Goal: Task Accomplishment & Management: Complete application form

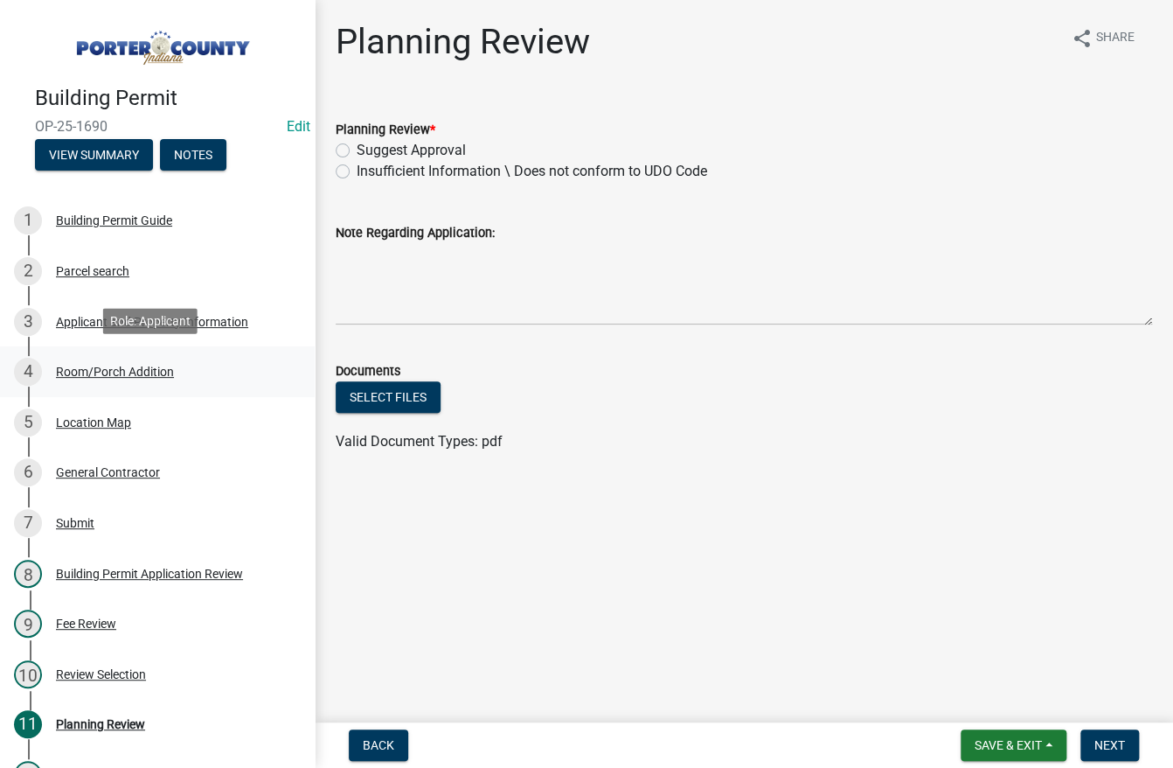
click at [110, 370] on div "Room/Porch Addition" at bounding box center [115, 371] width 118 height 12
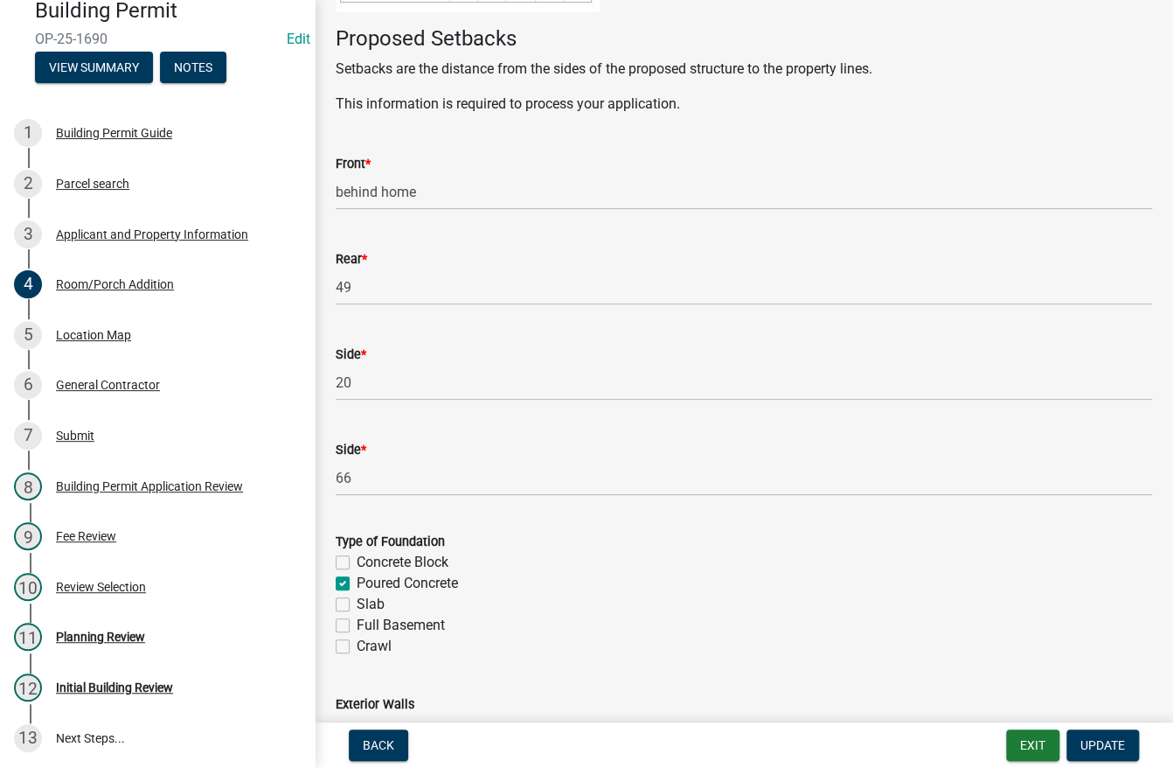
scroll to position [699, 0]
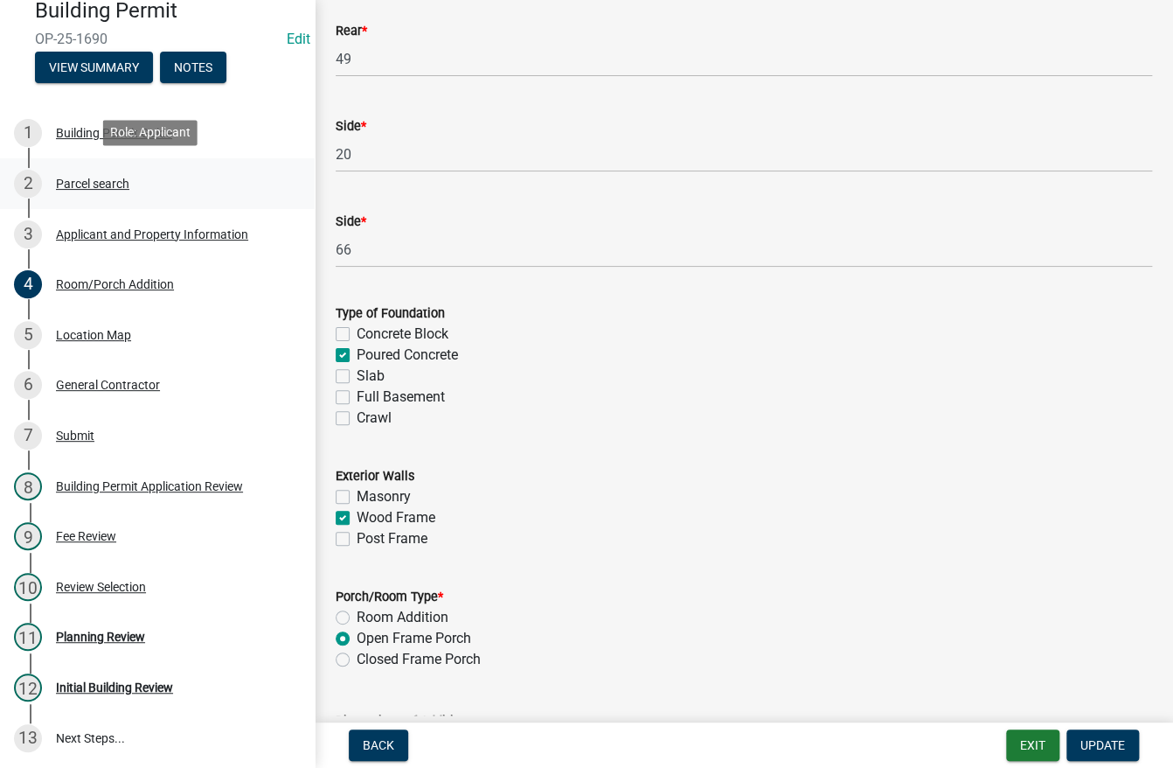
click at [79, 177] on div "Parcel search" at bounding box center [92, 183] width 73 height 12
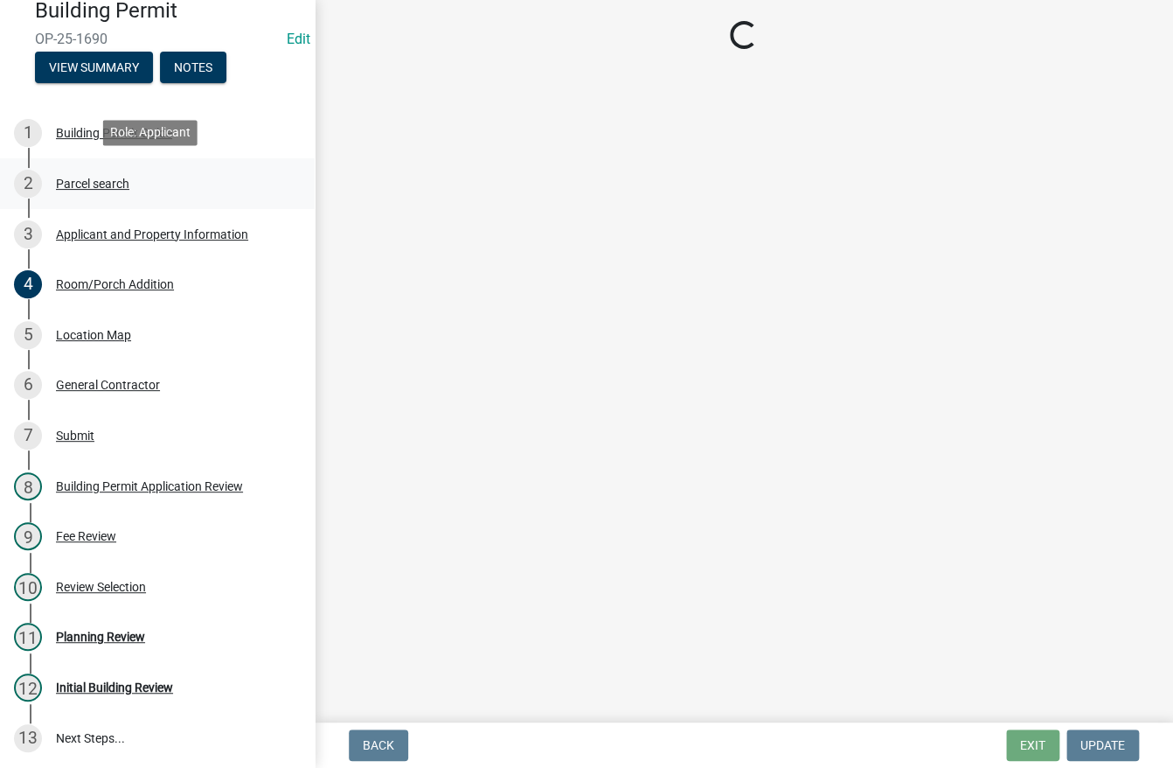
scroll to position [0, 0]
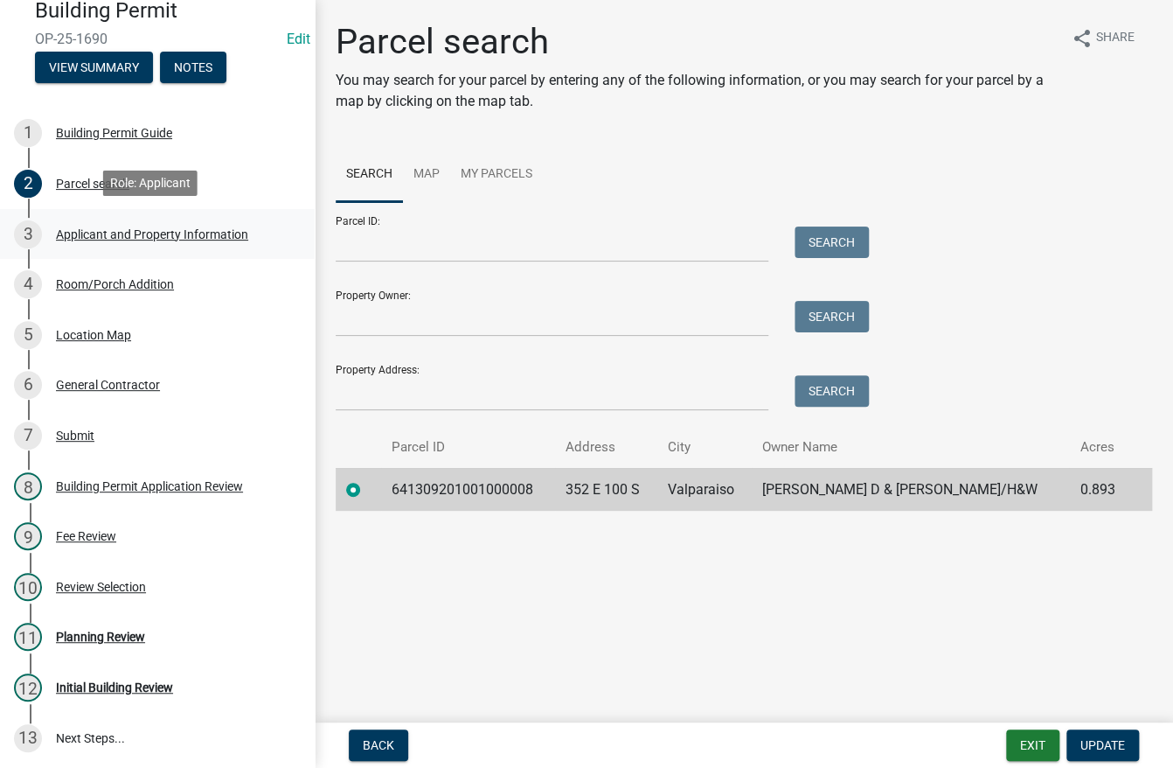
click at [72, 235] on div "Applicant and Property Information" at bounding box center [152, 234] width 192 height 12
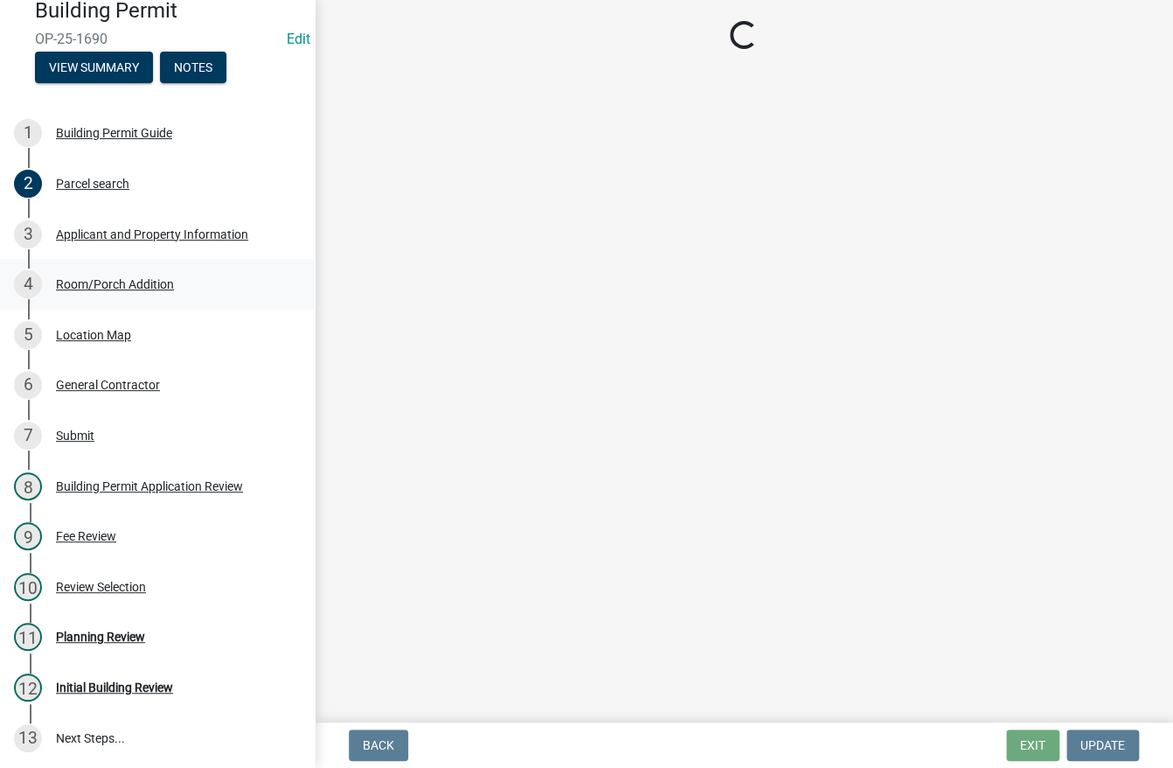
select select "829e86d3-b11d-4b91-b18e-70a426bdae9f"
select select "ea6751d4-6bf7-4a16-89ee-f7801ab82aa1"
select select "271bd504-2c49-4a3f-937e-0db1d3436bac"
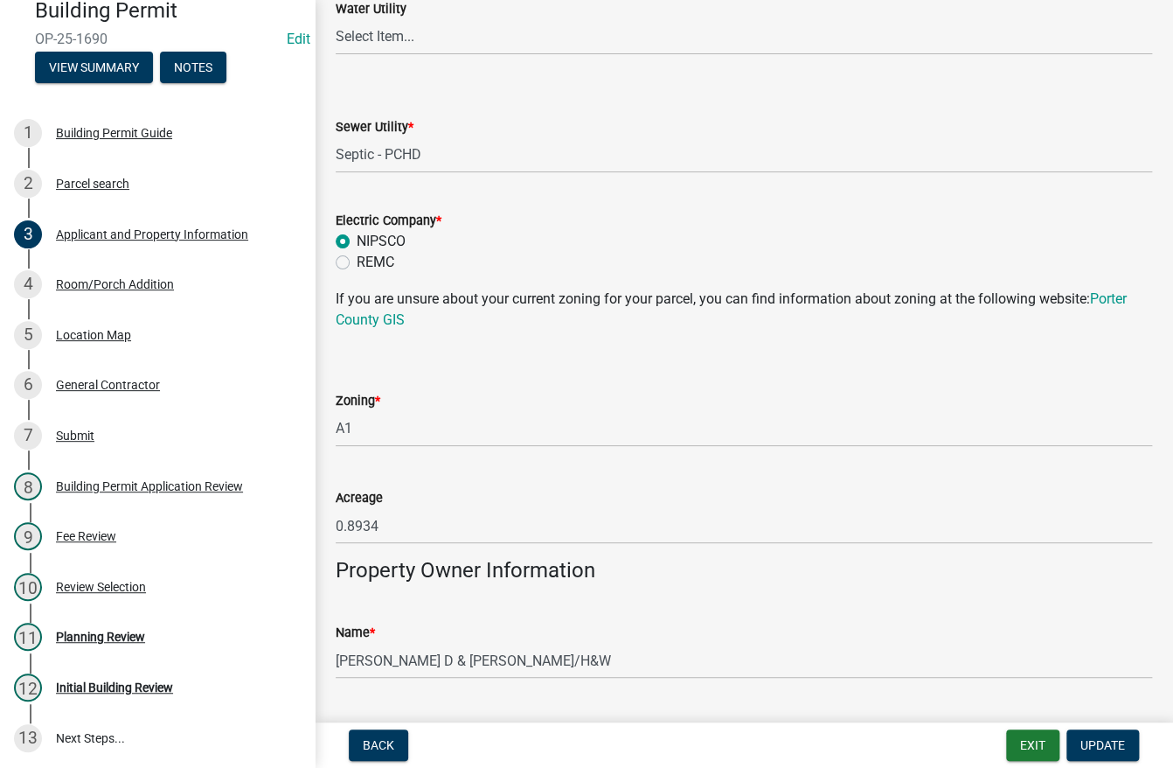
scroll to position [1399, 0]
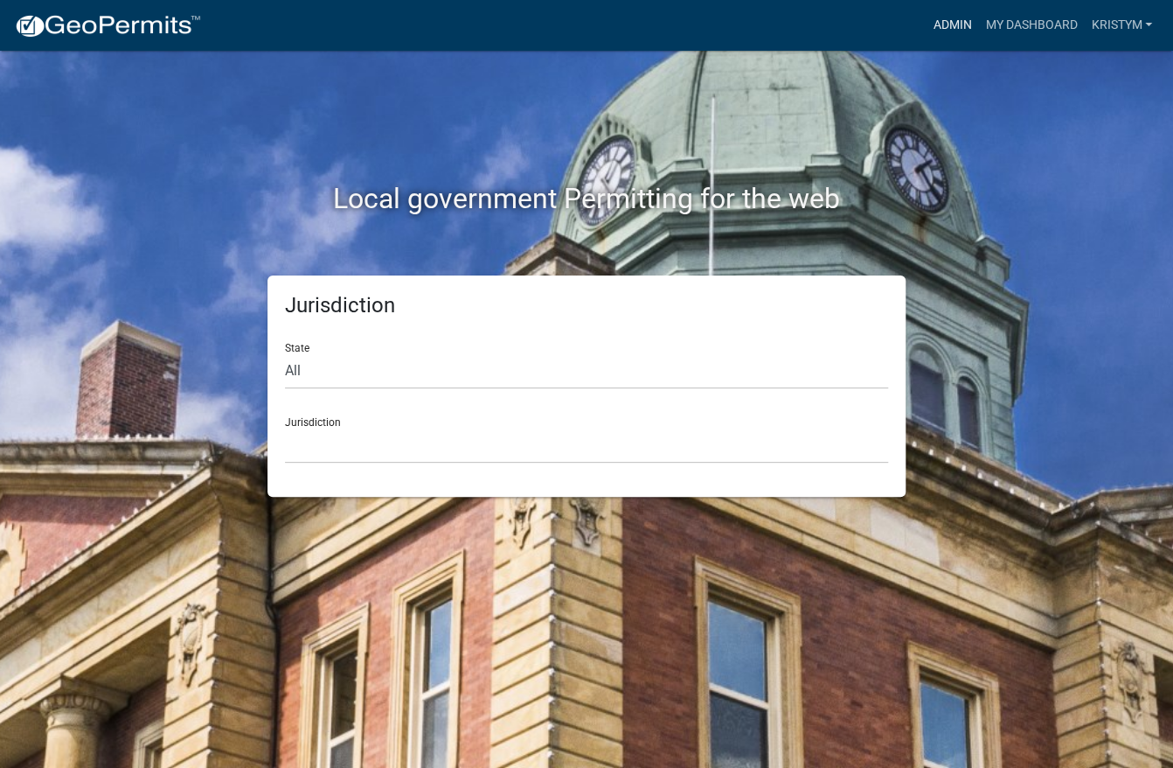
click at [944, 31] on link "Admin" at bounding box center [952, 25] width 52 height 33
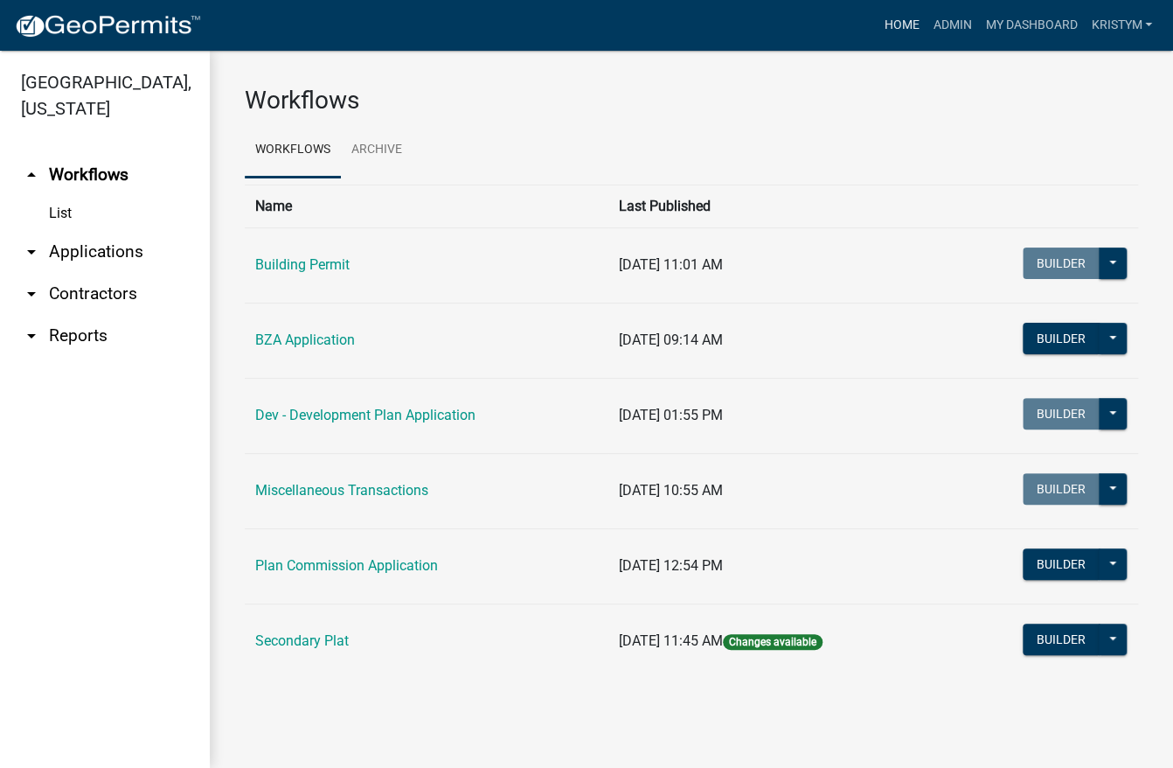
click at [905, 26] on link "Home" at bounding box center [901, 25] width 49 height 33
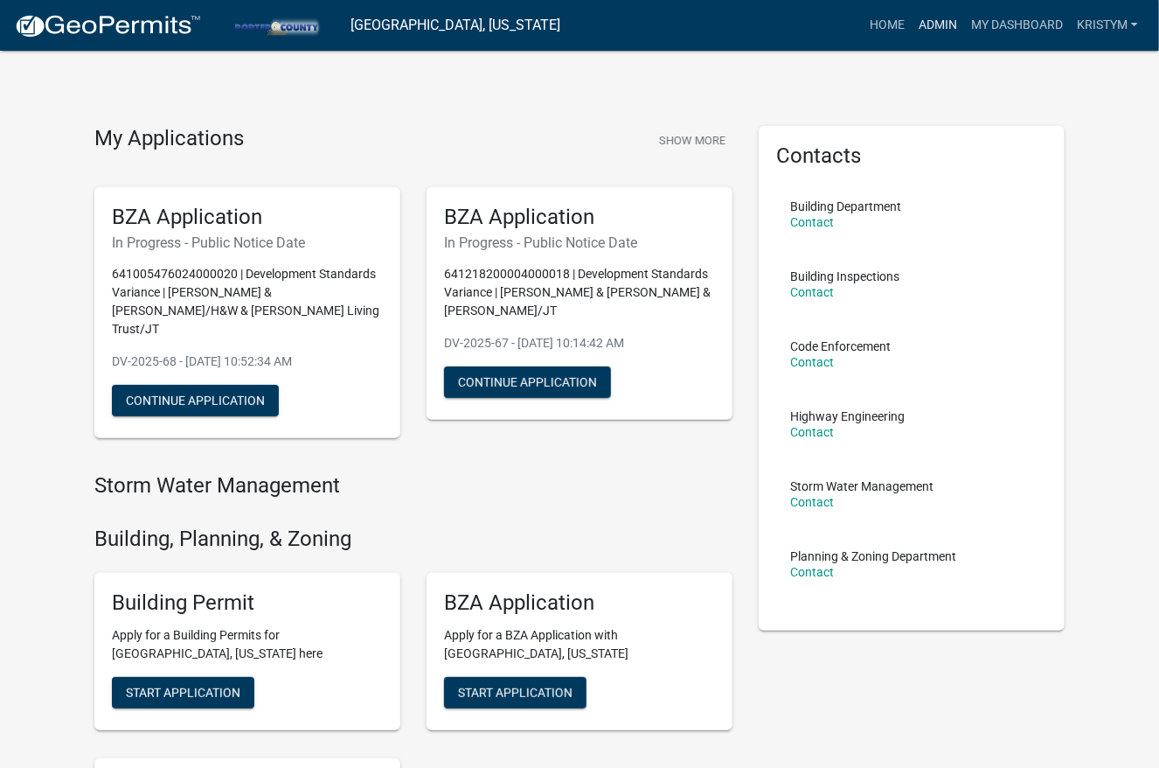
click at [935, 27] on link "Admin" at bounding box center [938, 25] width 52 height 33
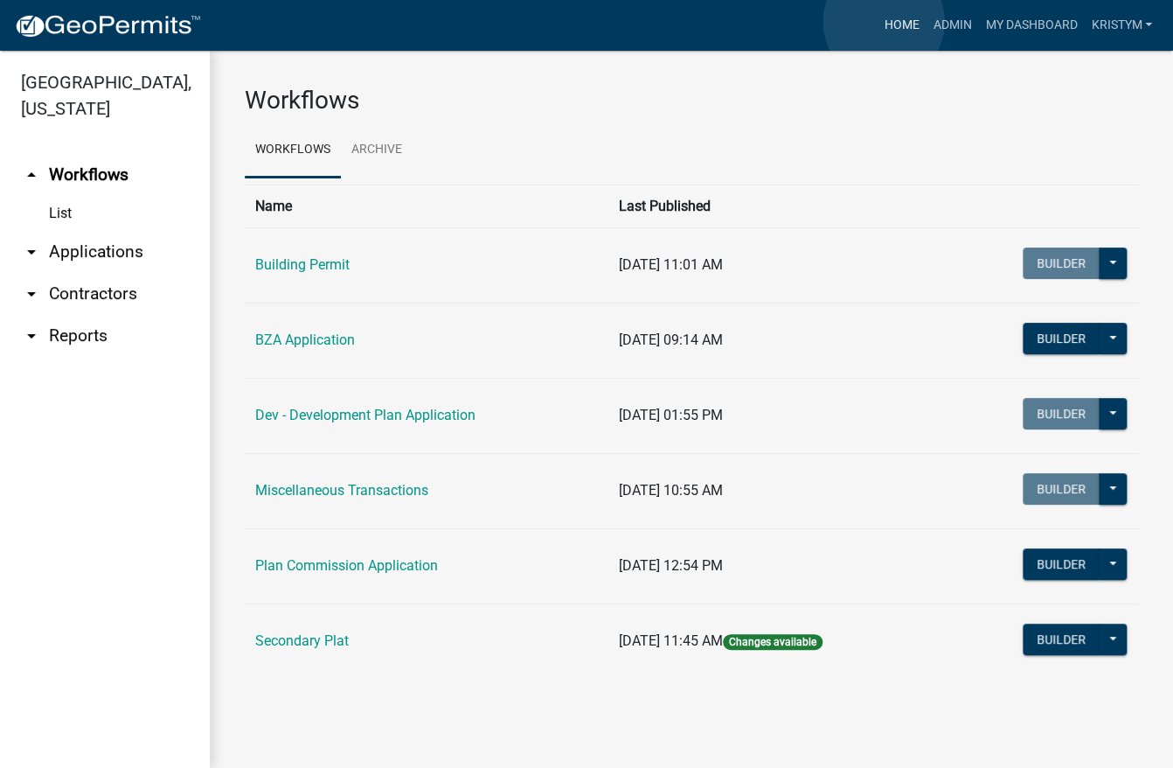
click at [884, 22] on link "Home" at bounding box center [901, 25] width 49 height 33
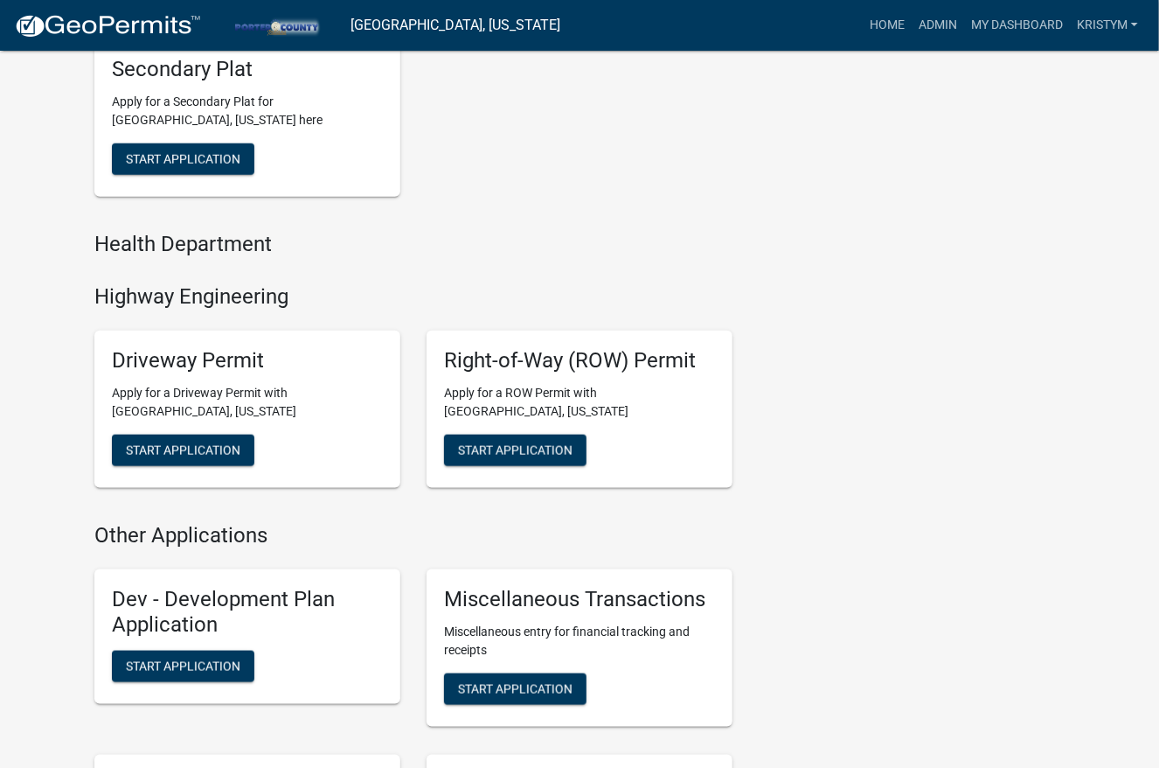
scroll to position [874, 0]
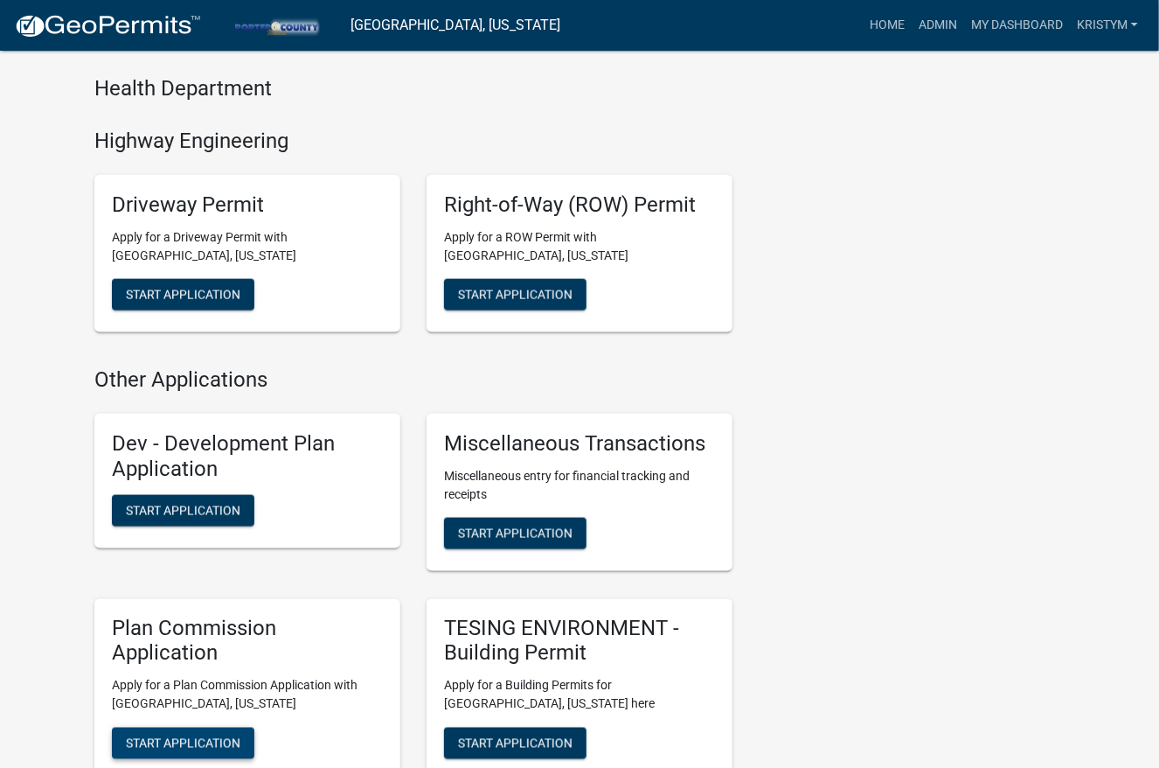
click at [194, 736] on span "Start Application" at bounding box center [183, 743] width 115 height 14
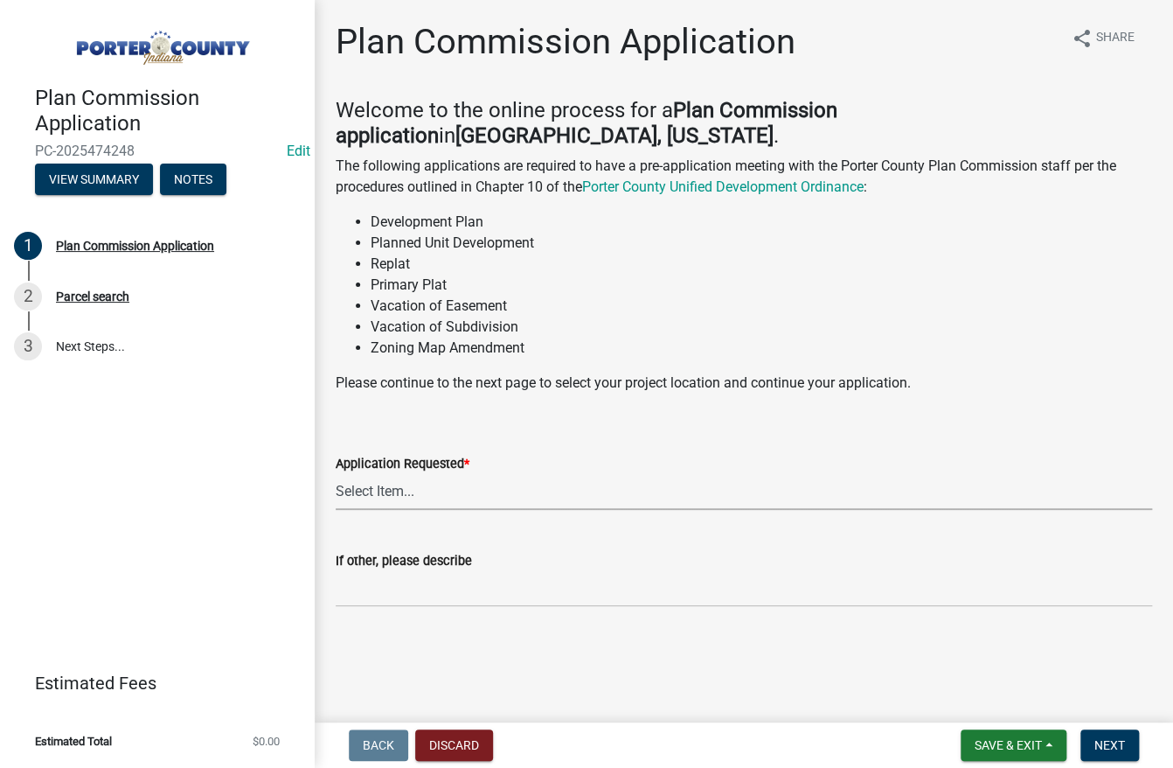
click at [466, 493] on select "Select Item... Appeal Design Waiver Minor Subdivision Major Subdivision Adminis…" at bounding box center [744, 492] width 817 height 36
click at [336, 474] on select "Select Item... Appeal Design Waiver Minor Subdivision Major Subdivision Adminis…" at bounding box center [744, 492] width 817 height 36
select select "df72e543-fefb-41f8-8072-358f4e857056"
click at [418, 496] on select "Select Item... Appeal Design Waiver Minor Subdivision Major Subdivision Adminis…" at bounding box center [744, 492] width 817 height 36
click at [408, 497] on select "Select Item... Appeal Design Waiver Minor Subdivision Major Subdivision Adminis…" at bounding box center [744, 492] width 817 height 36
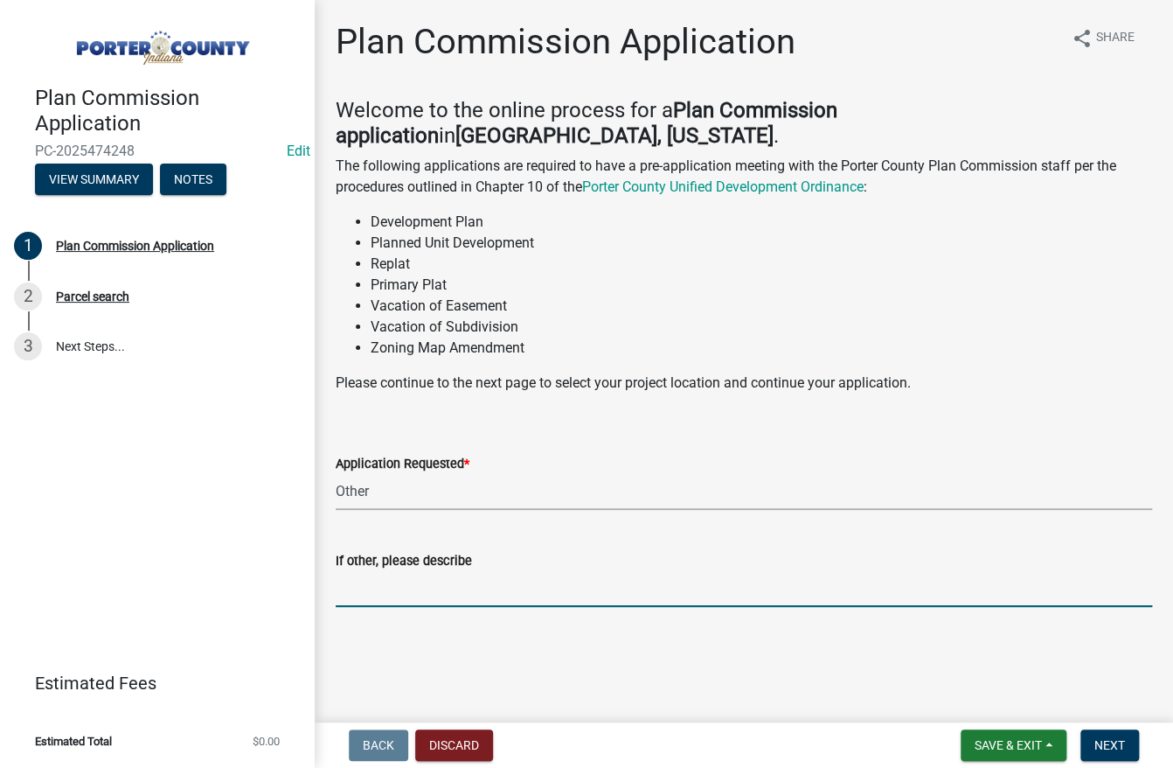
click at [381, 587] on input "If other, please describe" at bounding box center [744, 589] width 817 height 36
type input "Vacation of ROW"
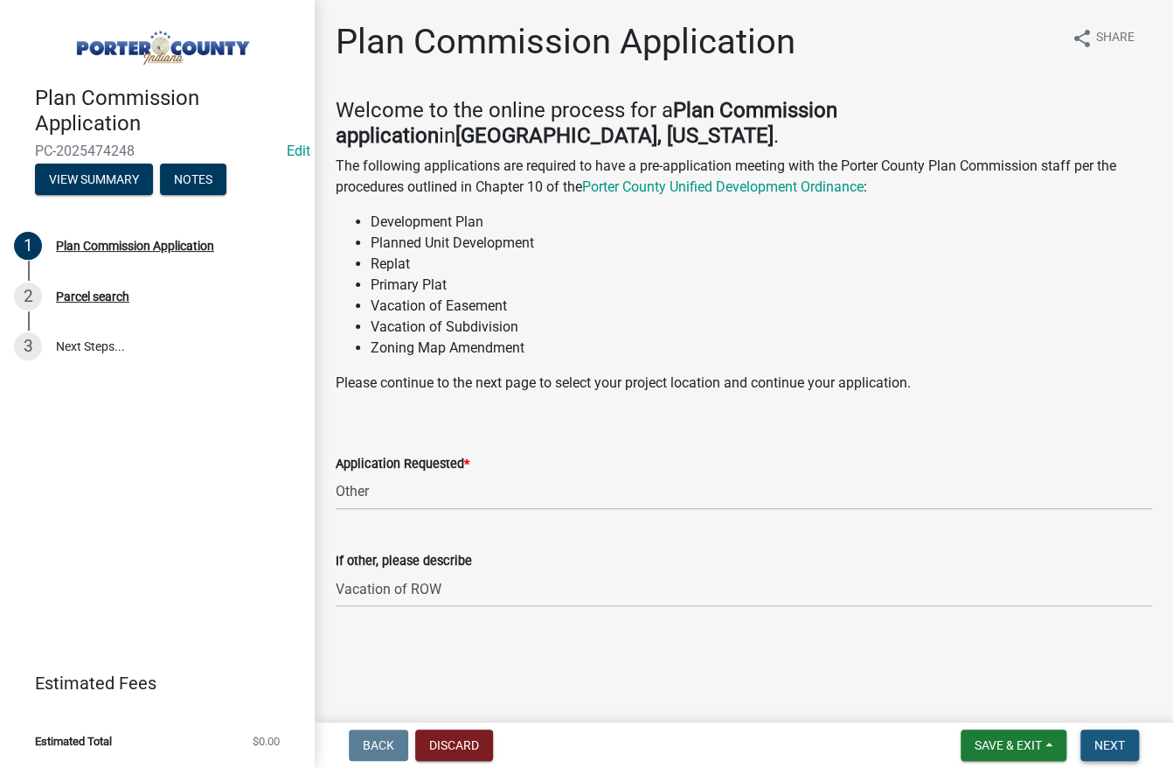
click at [1123, 743] on span "Next" at bounding box center [1110, 745] width 31 height 14
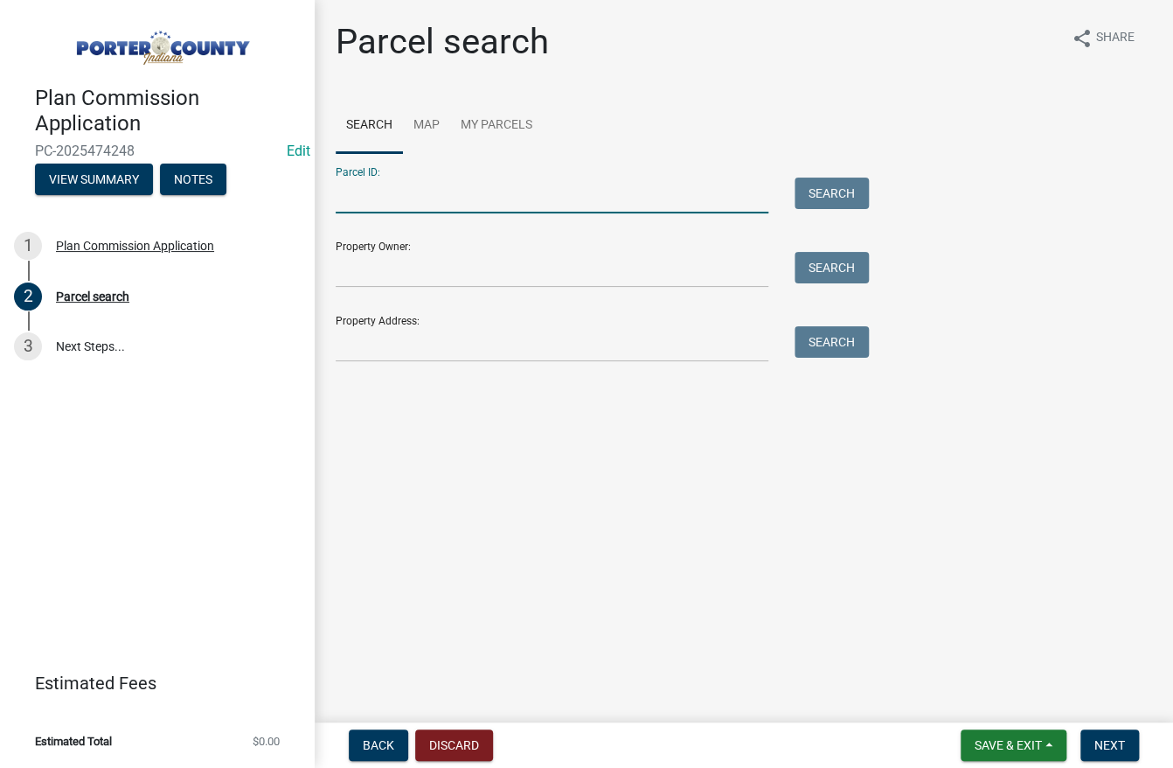
click at [384, 198] on input "Parcel ID:" at bounding box center [552, 195] width 433 height 36
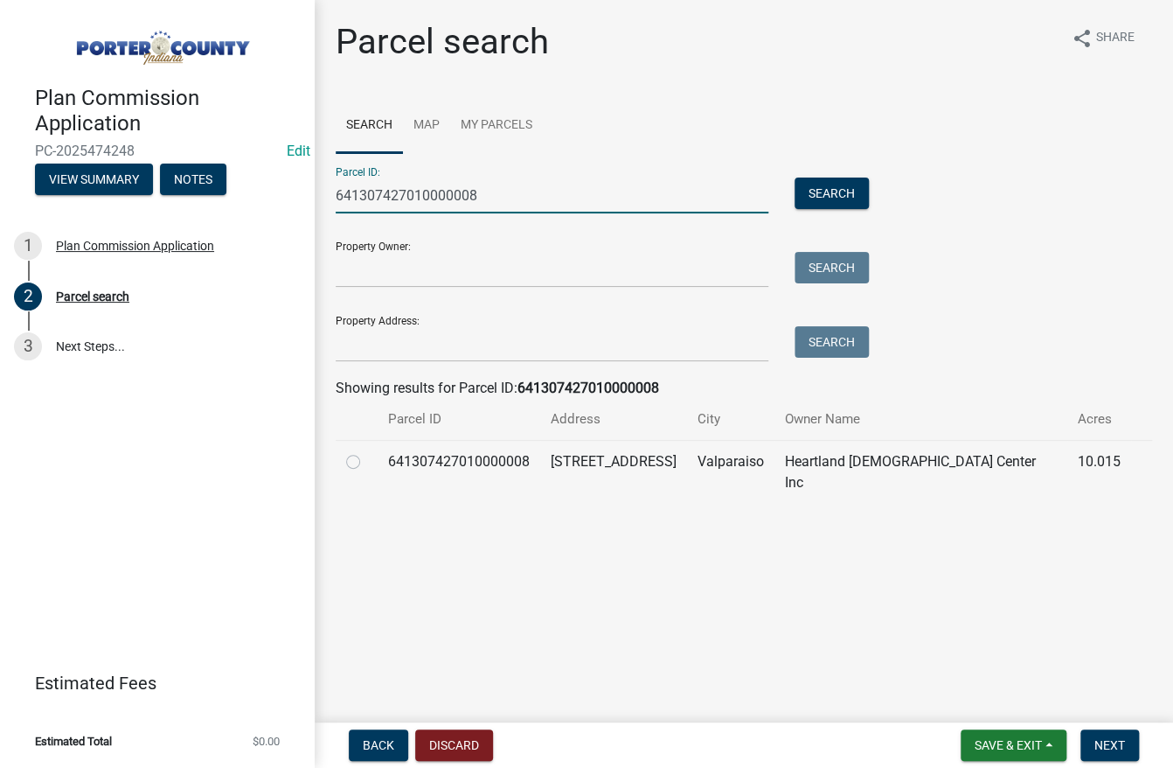
type input "641307427010000008"
drag, startPoint x: 351, startPoint y: 464, endPoint x: 368, endPoint y: 472, distance: 19.2
click at [367, 451] on label at bounding box center [367, 451] width 0 height 0
click at [367, 462] on input "radio" at bounding box center [372, 456] width 11 height 11
radio input "true"
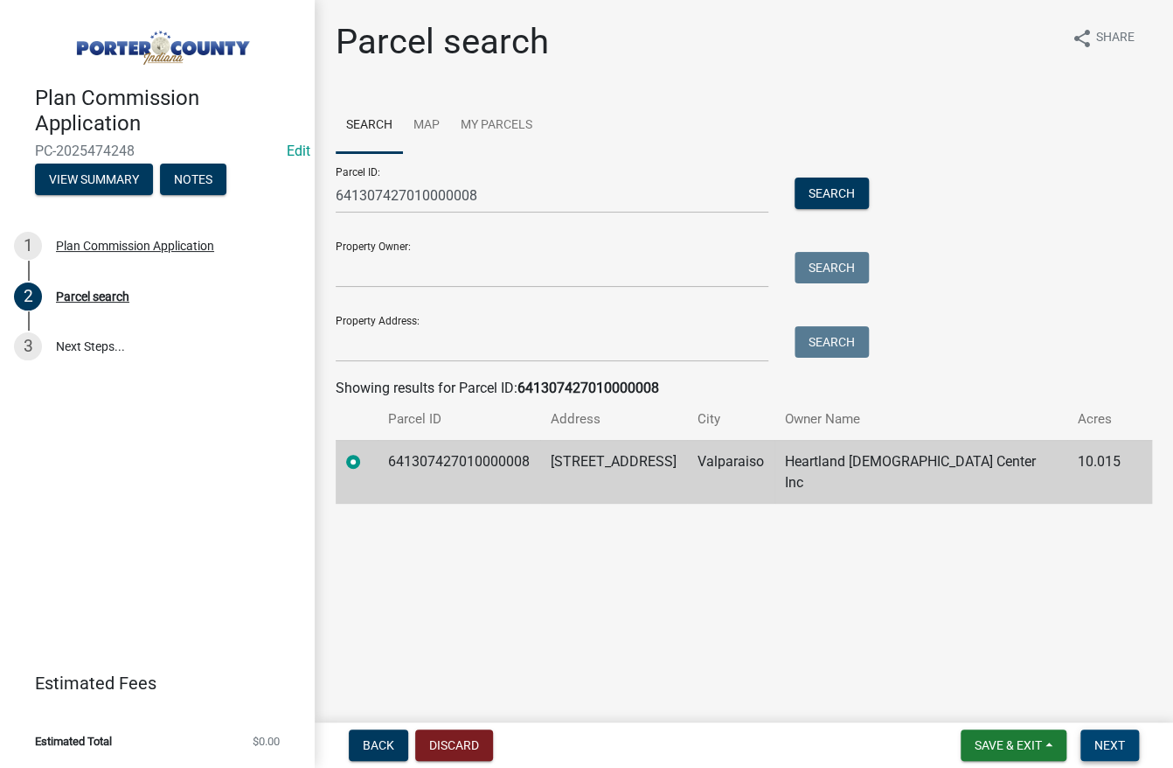
click at [1109, 742] on span "Next" at bounding box center [1110, 745] width 31 height 14
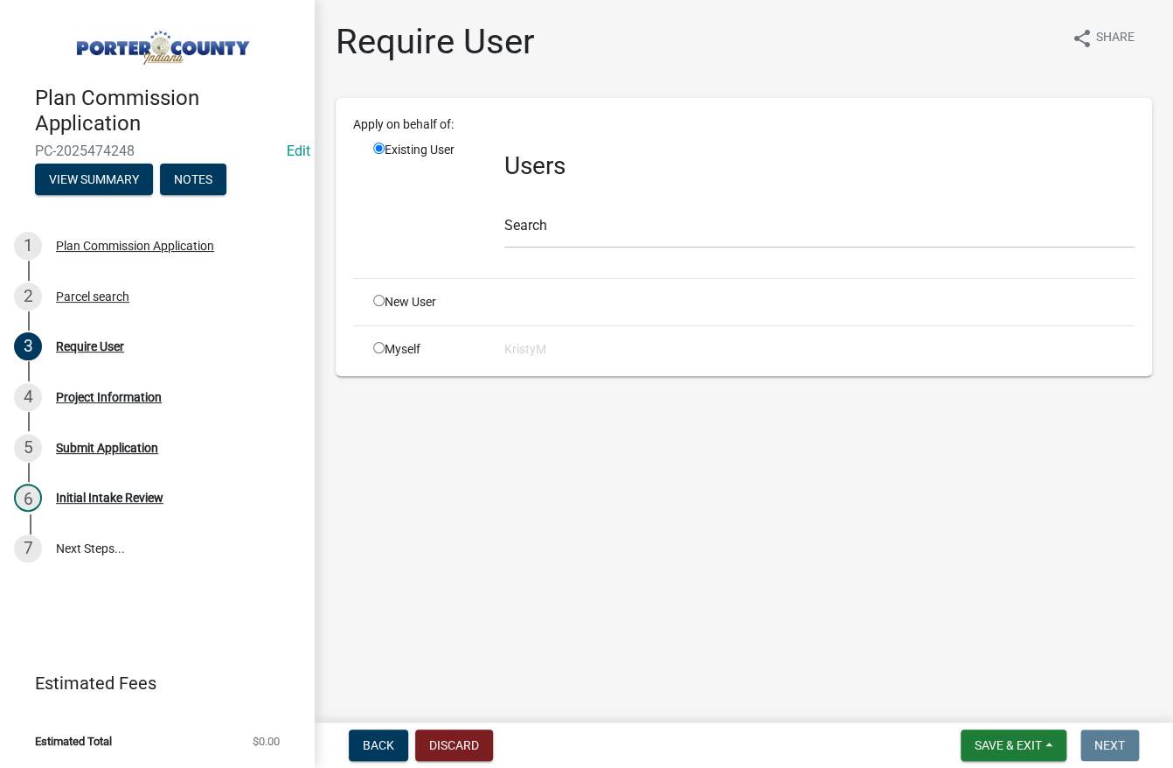
click at [375, 344] on input "radio" at bounding box center [378, 347] width 11 height 11
radio input "true"
radio input "false"
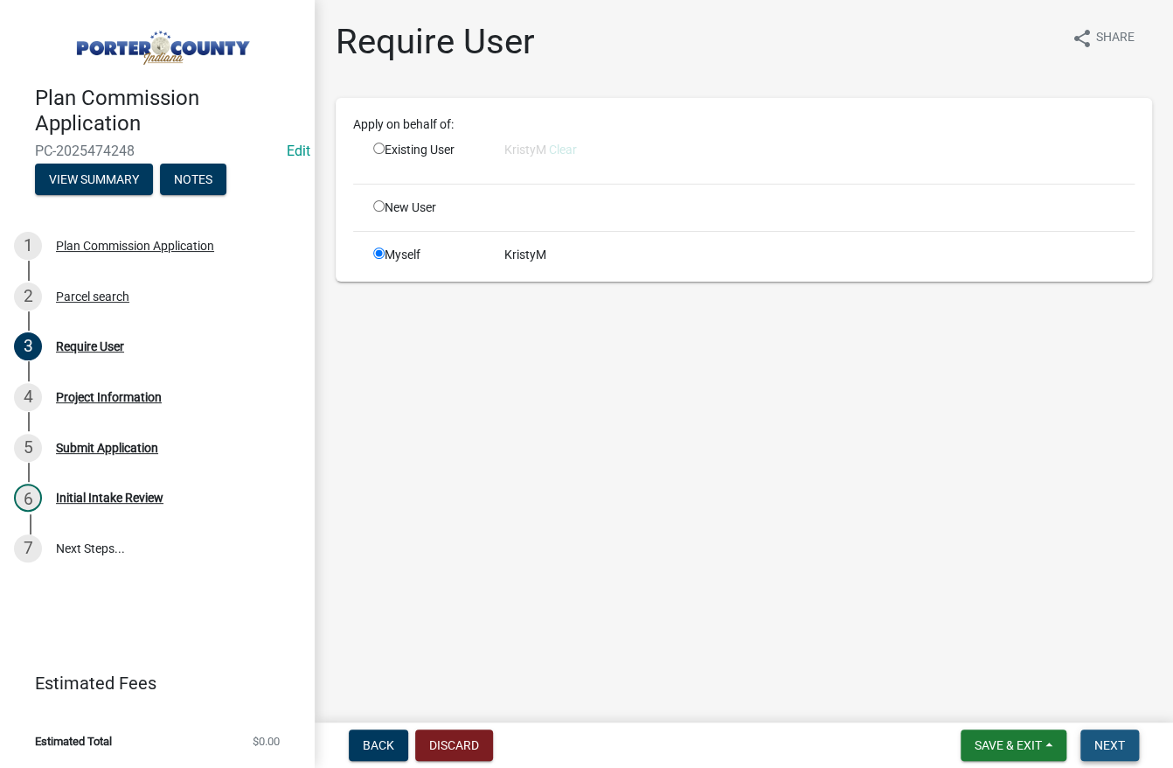
click at [1120, 738] on span "Next" at bounding box center [1110, 745] width 31 height 14
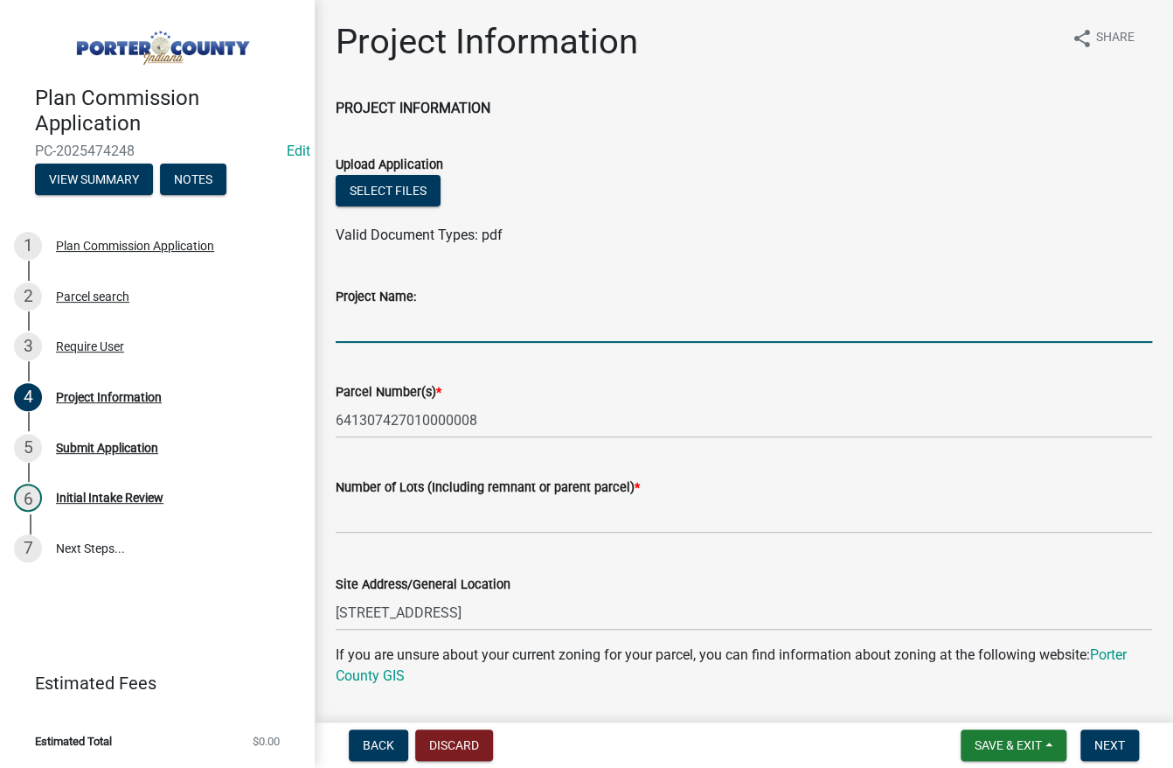
click at [446, 324] on input "Project Name:" at bounding box center [744, 325] width 817 height 36
type input "[GEOGRAPHIC_DATA] Vacation of ROW"
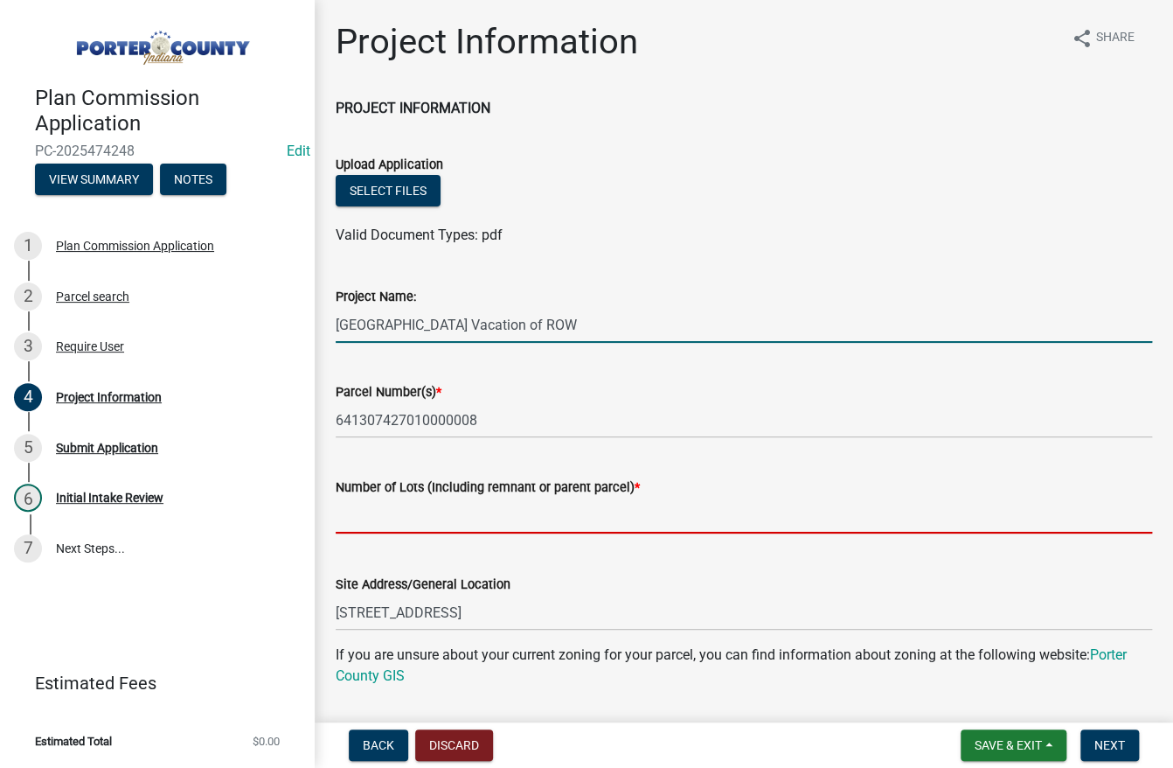
click at [406, 508] on input "text" at bounding box center [744, 515] width 817 height 36
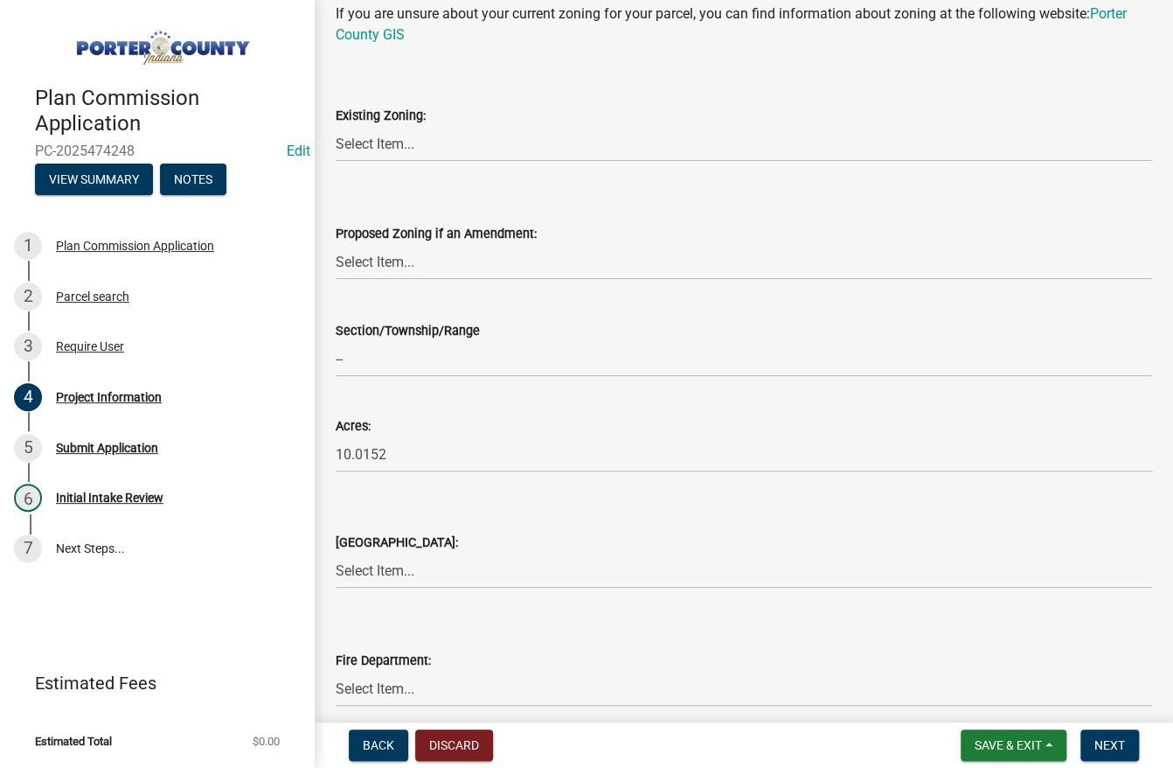
scroll to position [525, 0]
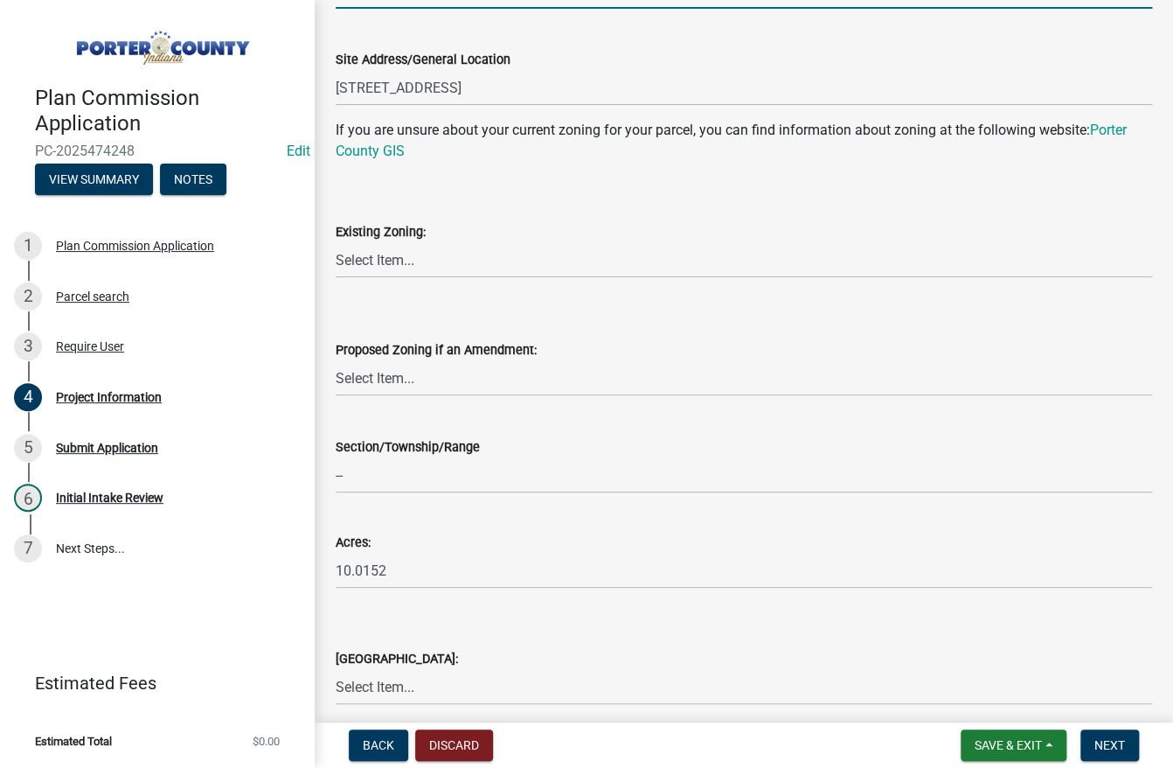
type input "1"
click at [409, 261] on select "Select Item... A1 A2 CH CM CNI1 GW I1 I2 I3 IN MP OT P1 P2 PUD R1 R2 R3 R4 RL RR" at bounding box center [744, 260] width 817 height 36
click at [336, 242] on select "Select Item... A1 A2 CH CM CNI1 GW I1 I2 I3 IN MP OT P1 P2 PUD R1 R2 R3 R4 RL RR" at bounding box center [744, 260] width 817 height 36
select select "e60b72b7-3ec5-416a-8c3d-46e27e16f5fb"
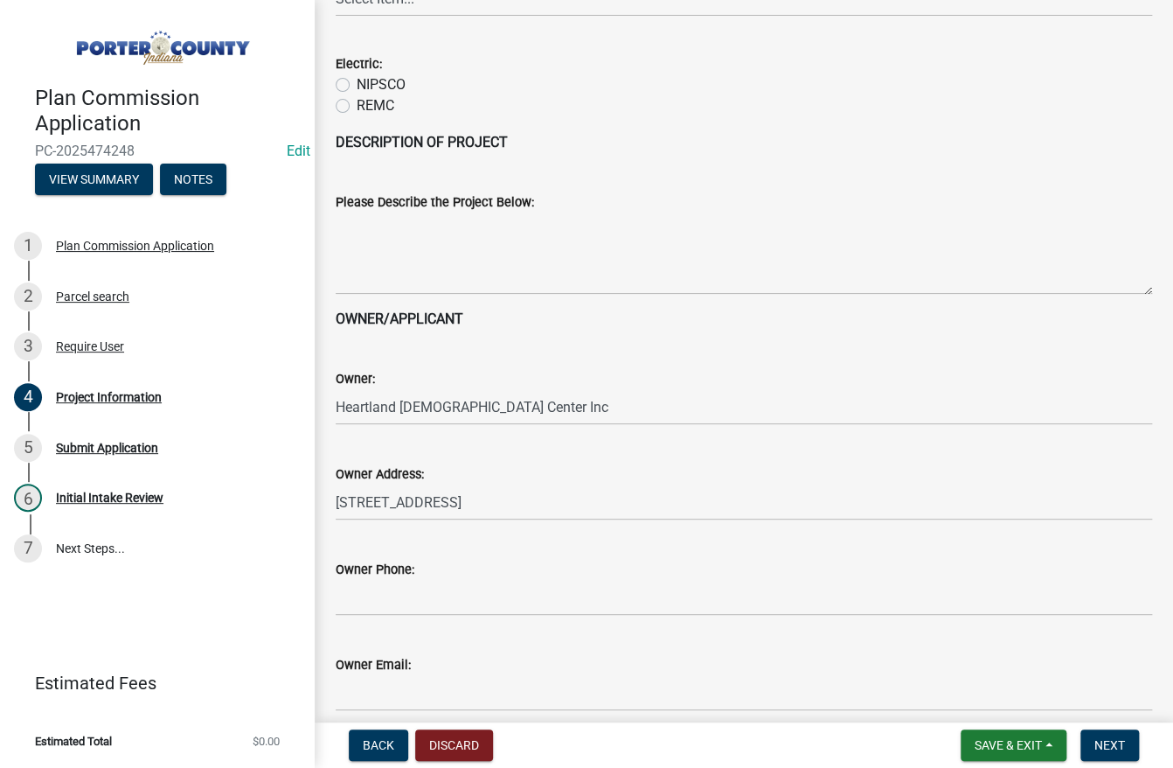
scroll to position [1914, 0]
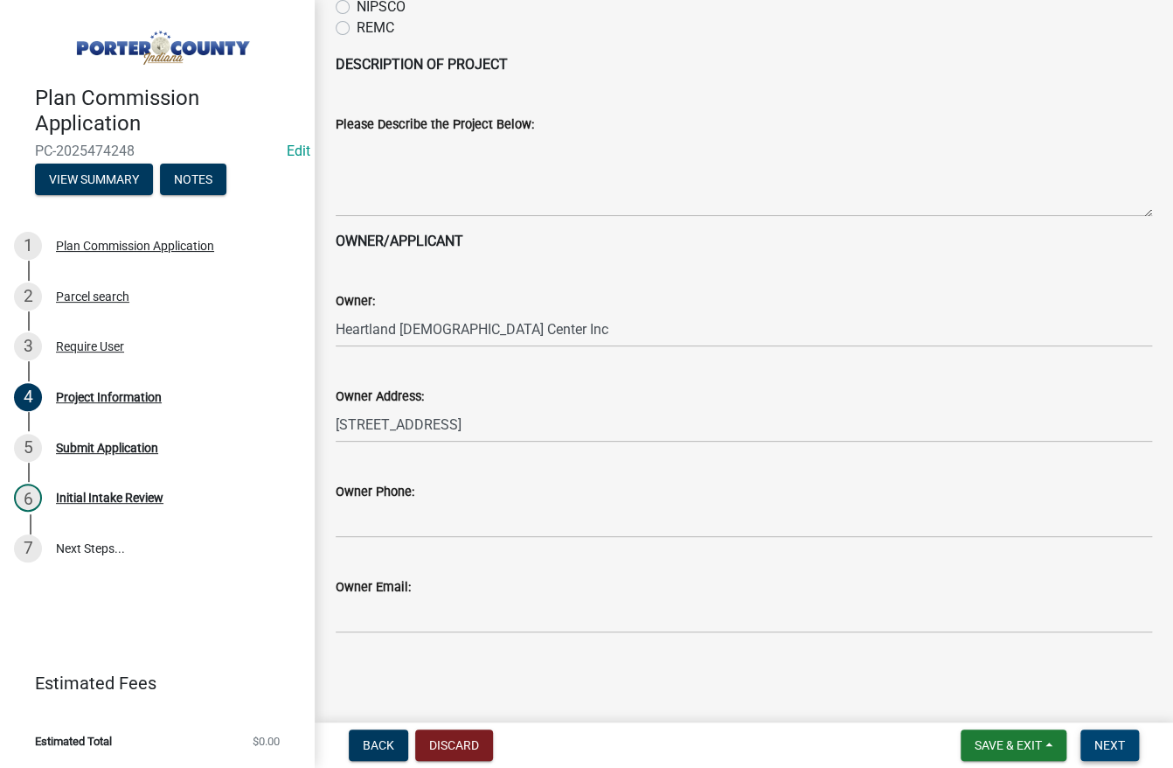
click at [1120, 746] on span "Next" at bounding box center [1110, 745] width 31 height 14
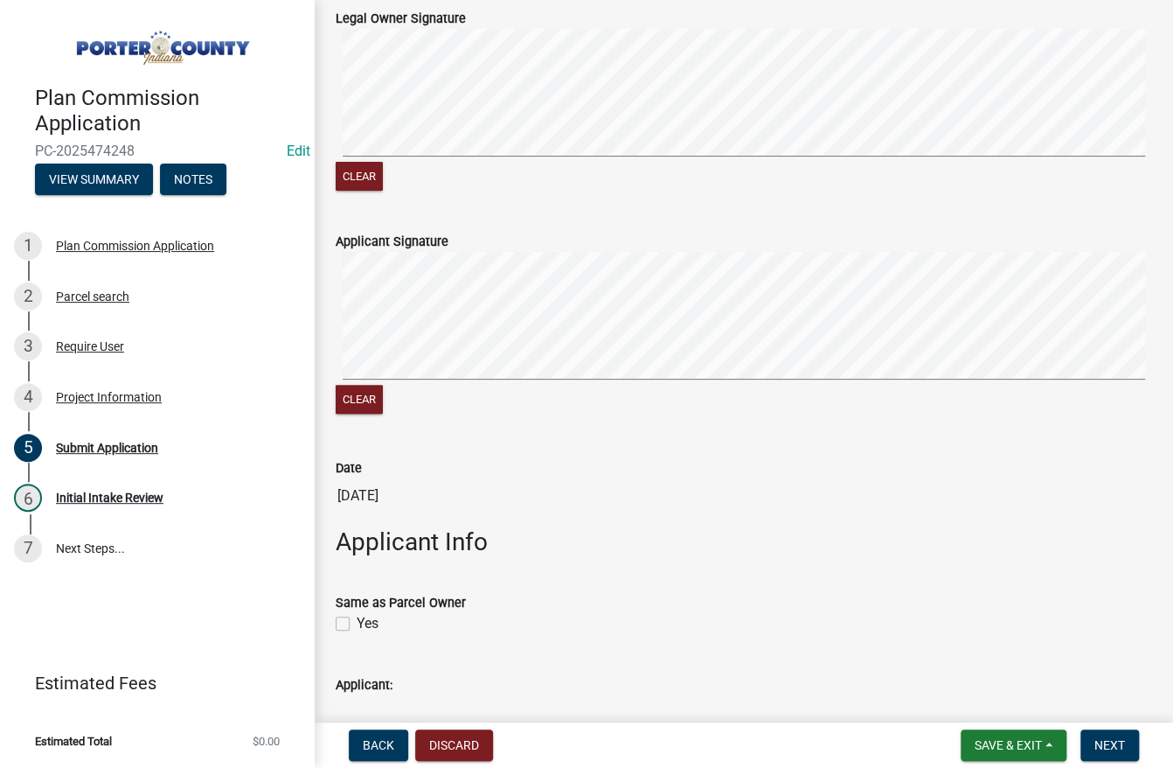
scroll to position [437, 0]
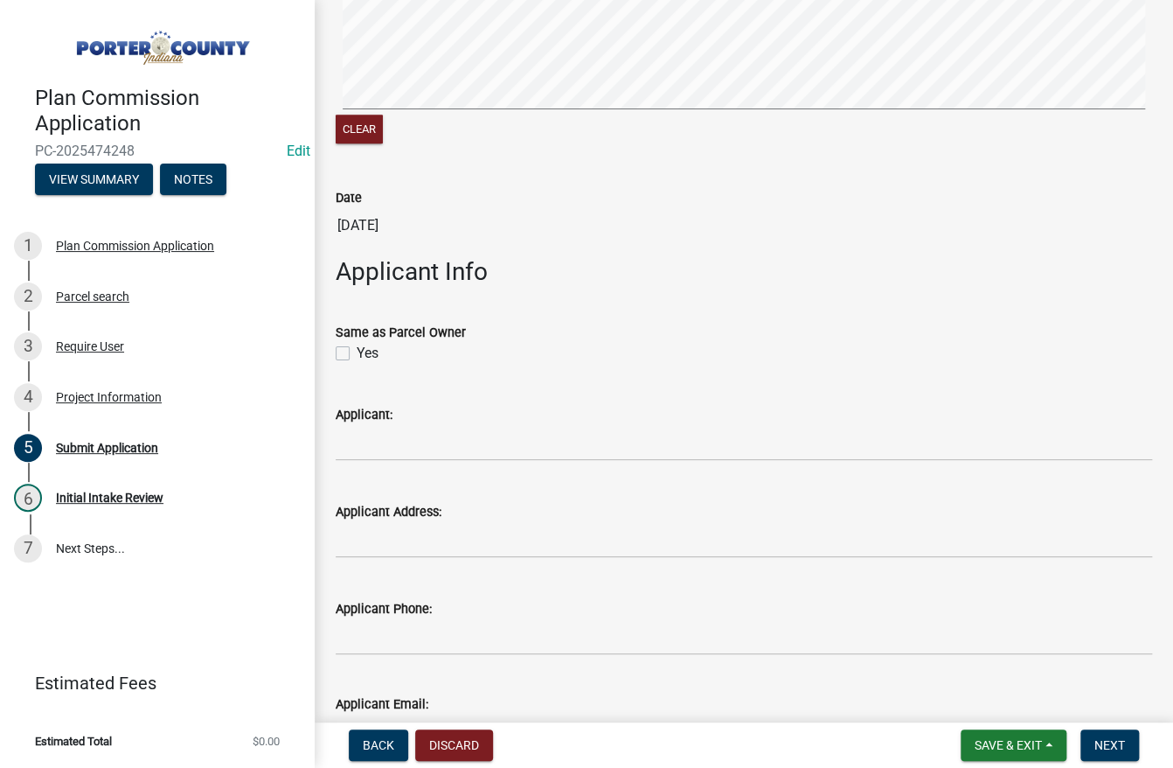
click at [357, 355] on label "Yes" at bounding box center [368, 353] width 22 height 21
click at [357, 354] on input "Yes" at bounding box center [362, 348] width 11 height 11
checkbox input "true"
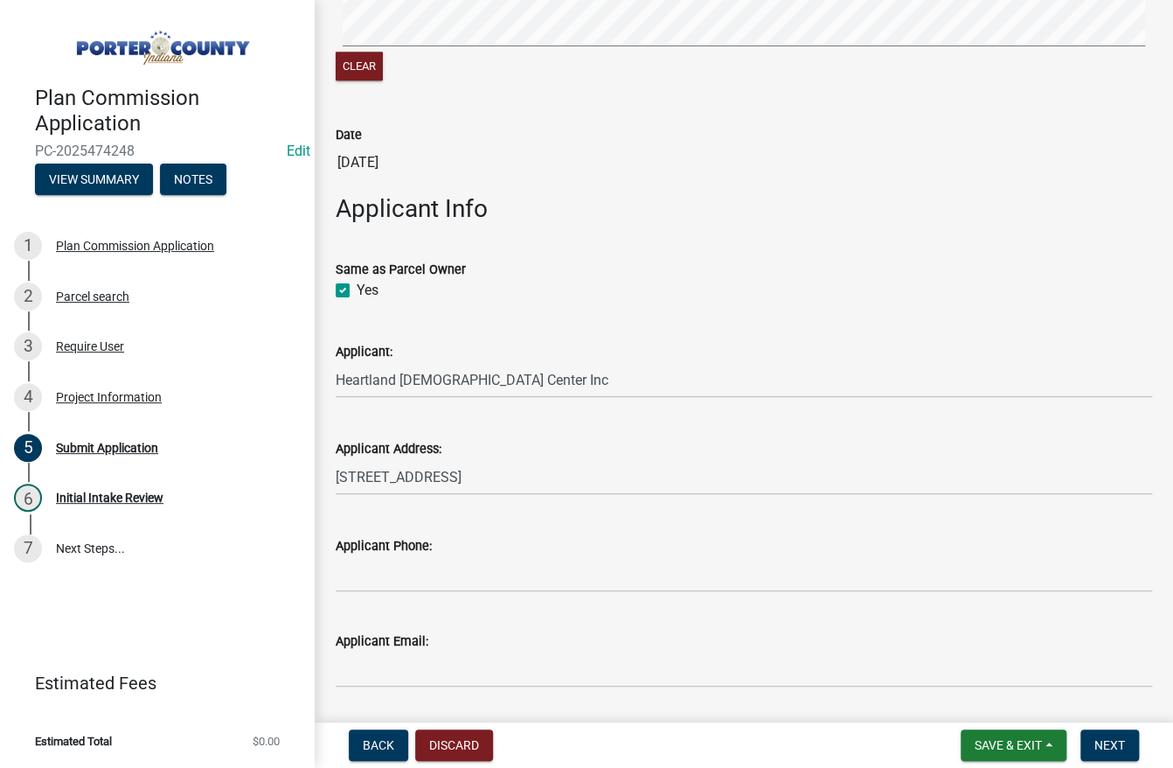
scroll to position [554, 0]
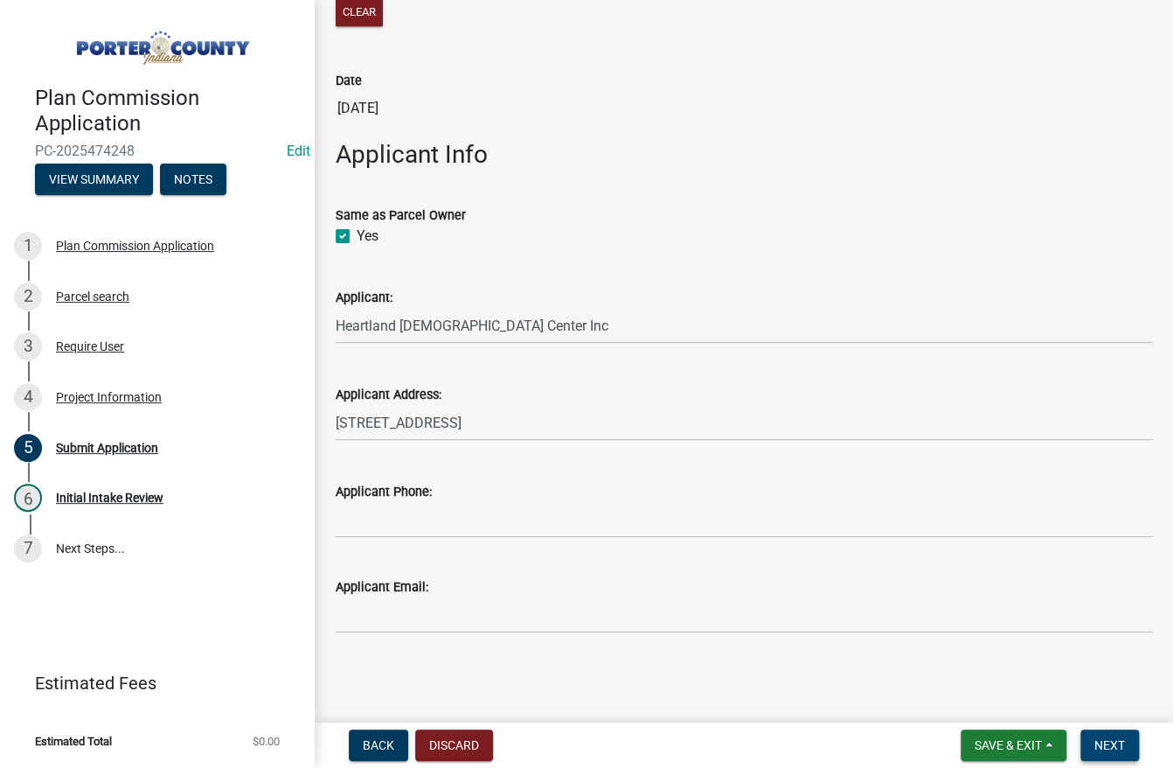
click at [1120, 744] on span "Next" at bounding box center [1110, 745] width 31 height 14
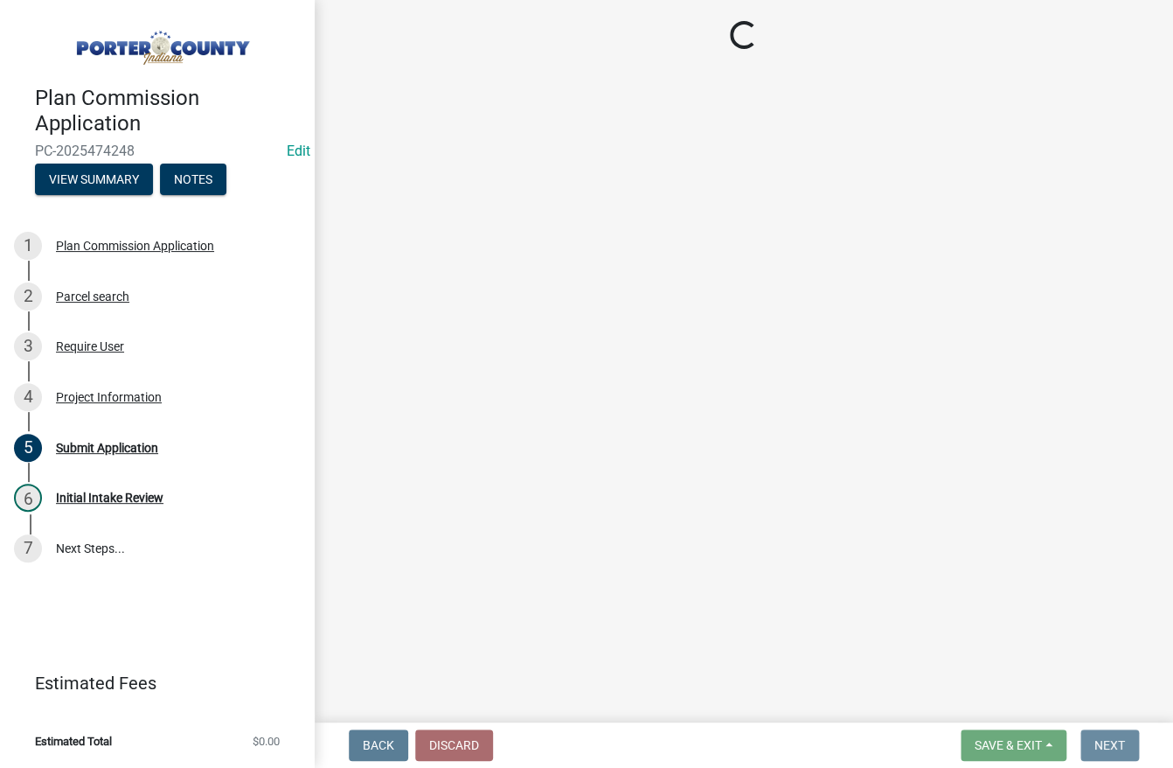
scroll to position [0, 0]
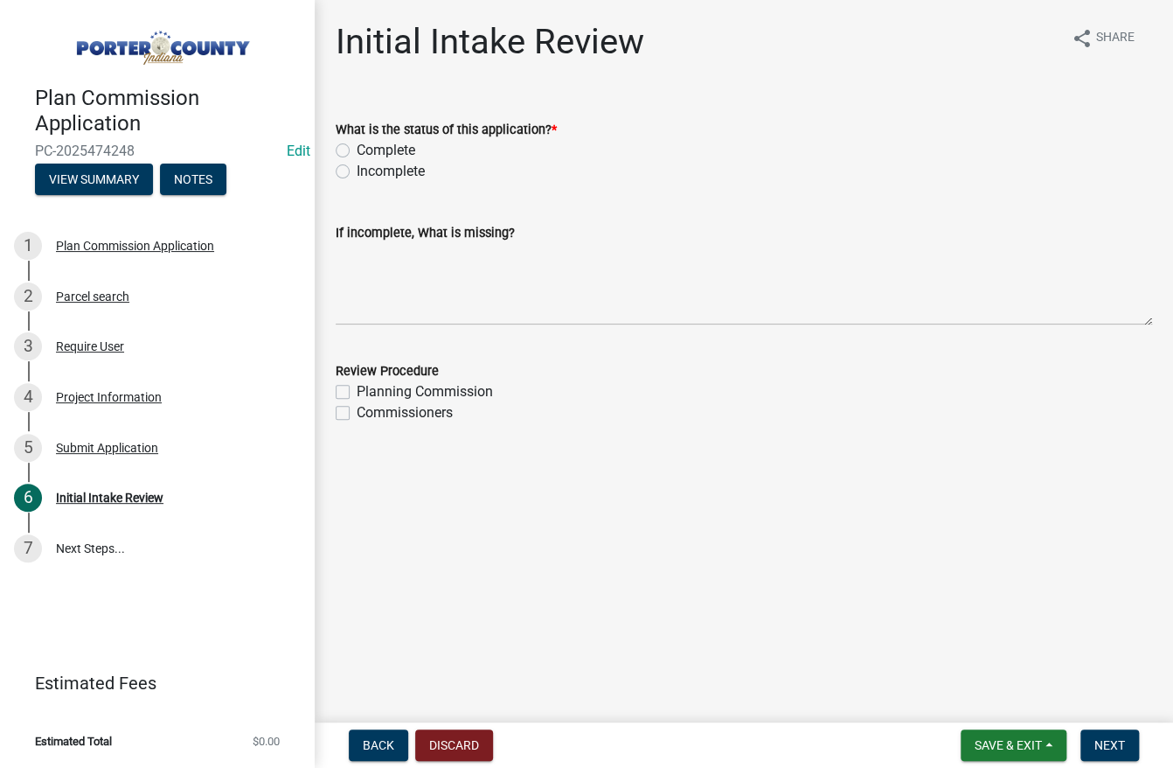
click at [357, 152] on label "Complete" at bounding box center [386, 150] width 59 height 21
click at [357, 151] on input "Complete" at bounding box center [362, 145] width 11 height 11
radio input "true"
click at [357, 407] on label "Commissioners" at bounding box center [405, 412] width 96 height 21
click at [357, 407] on input "Commissioners" at bounding box center [362, 407] width 11 height 11
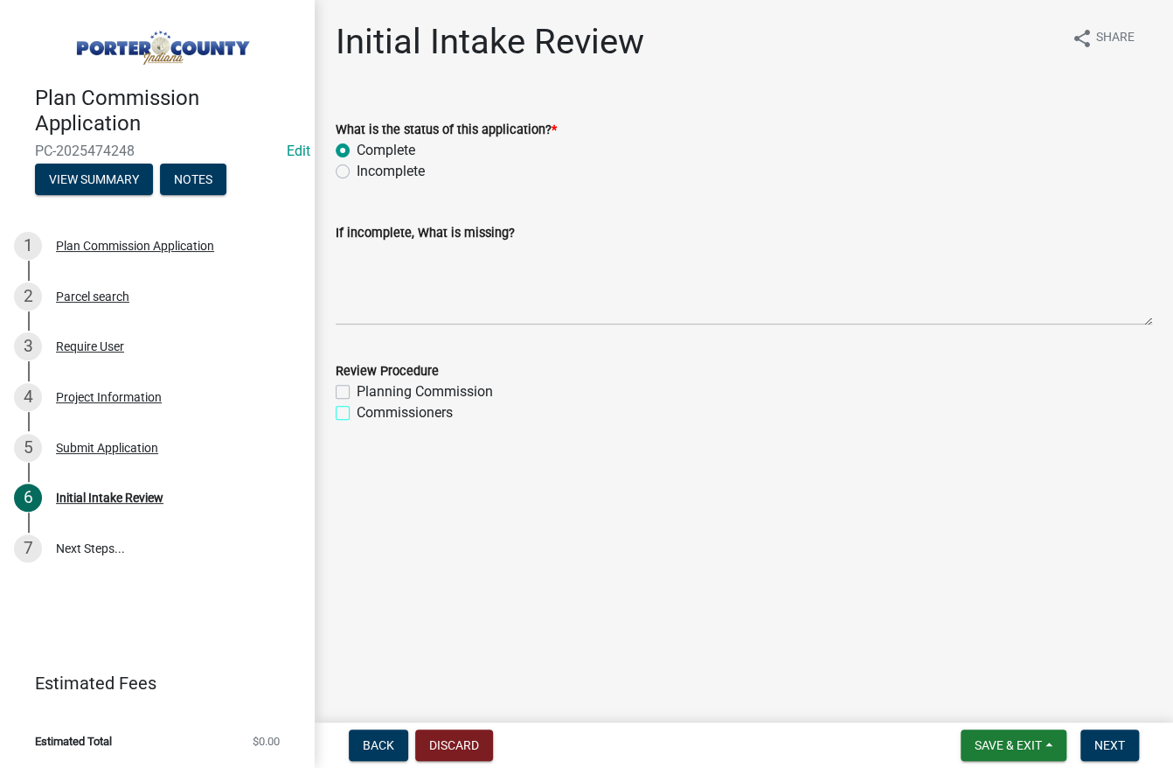
checkbox input "true"
checkbox input "false"
checkbox input "true"
click at [1106, 754] on button "Next" at bounding box center [1110, 744] width 59 height 31
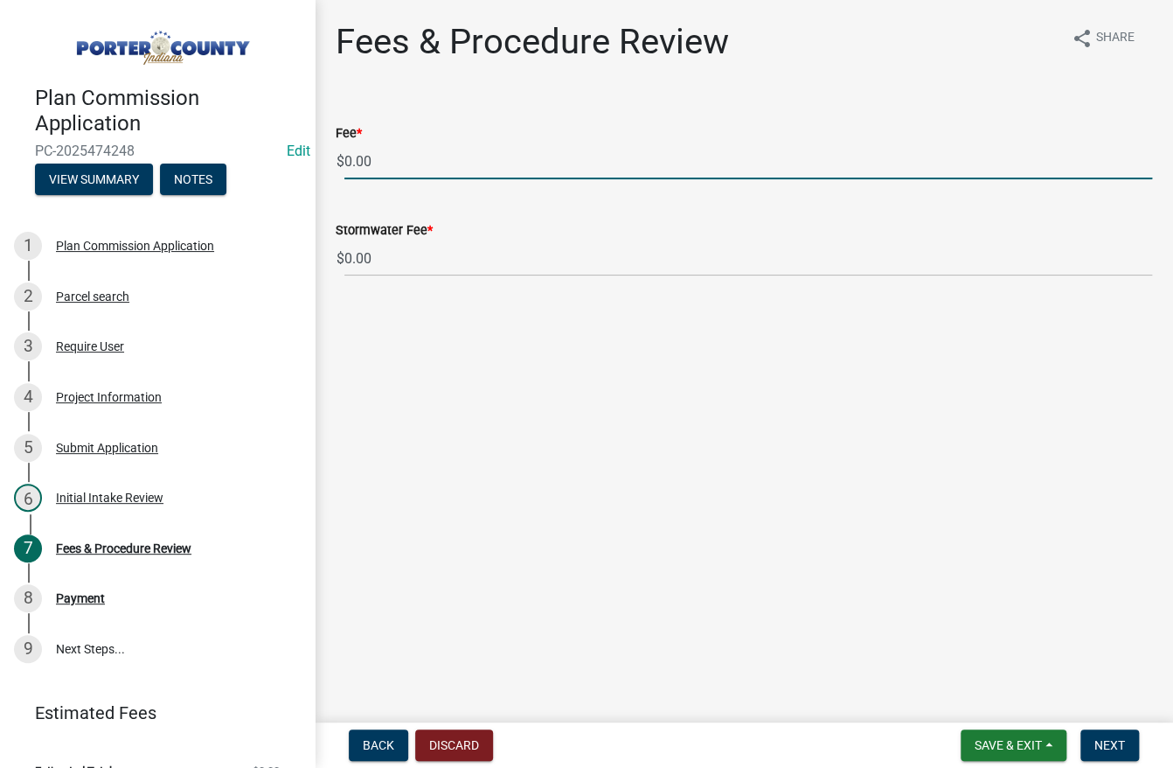
click at [412, 172] on input "0.00" at bounding box center [748, 161] width 808 height 36
type input "0"
type input "400.00"
click at [1108, 745] on span "Next" at bounding box center [1110, 745] width 31 height 14
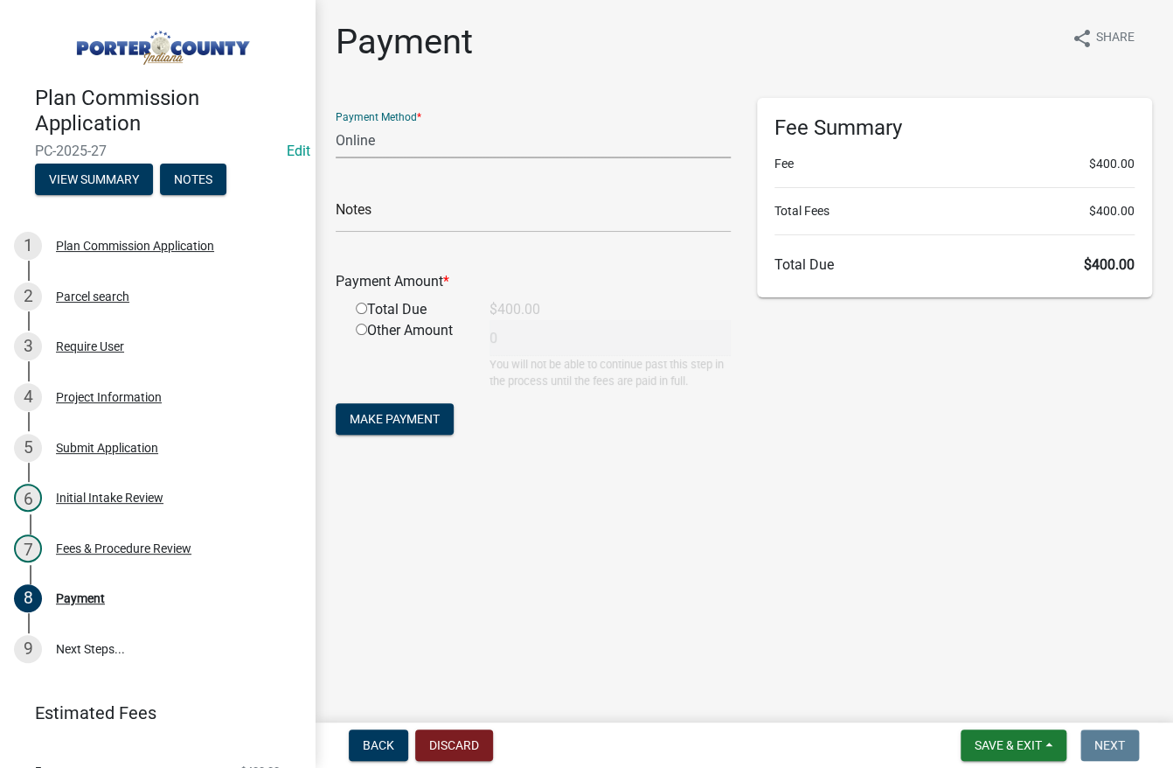
click at [445, 122] on select "Credit Card POS Check Cash Online" at bounding box center [533, 140] width 395 height 36
select select "1: 0"
click at [336, 122] on select "Credit Card POS Check Cash Online" at bounding box center [533, 140] width 395 height 36
click at [386, 210] on input "text" at bounding box center [533, 215] width 395 height 36
type input "00001100"
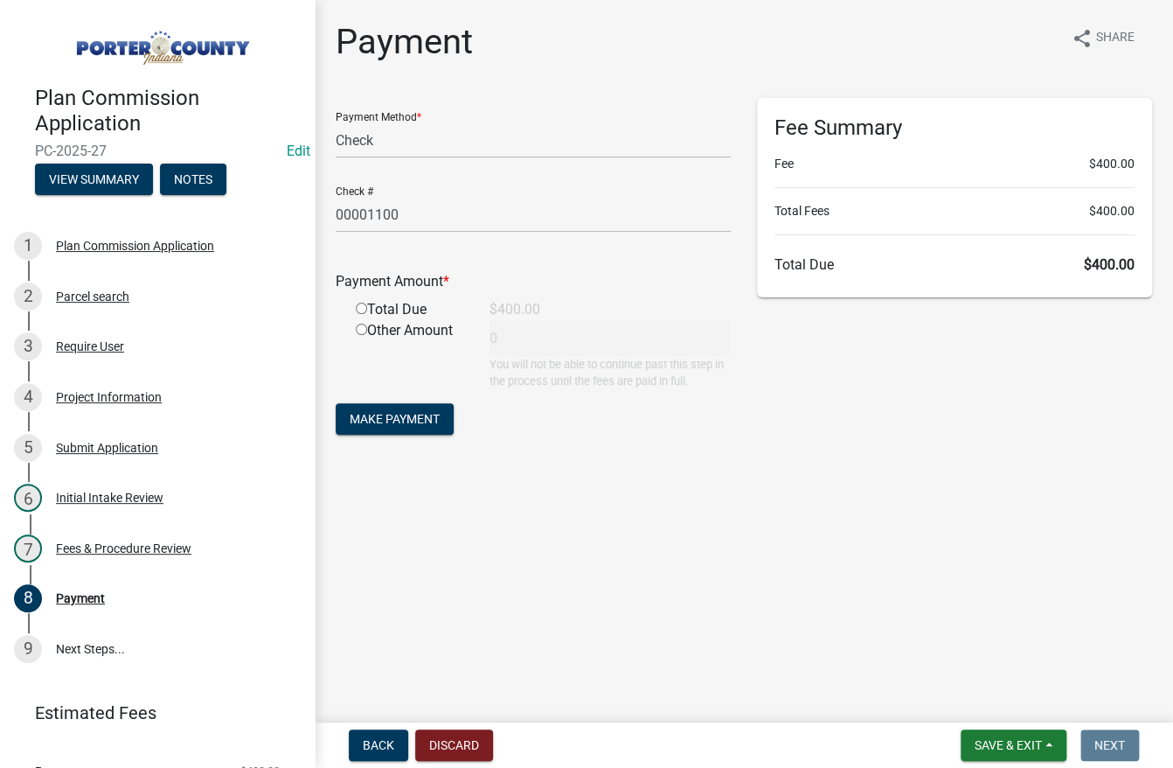
click at [361, 306] on input "radio" at bounding box center [361, 307] width 11 height 11
radio input "true"
type input "400"
click at [385, 416] on span "Make Payment" at bounding box center [395, 419] width 90 height 14
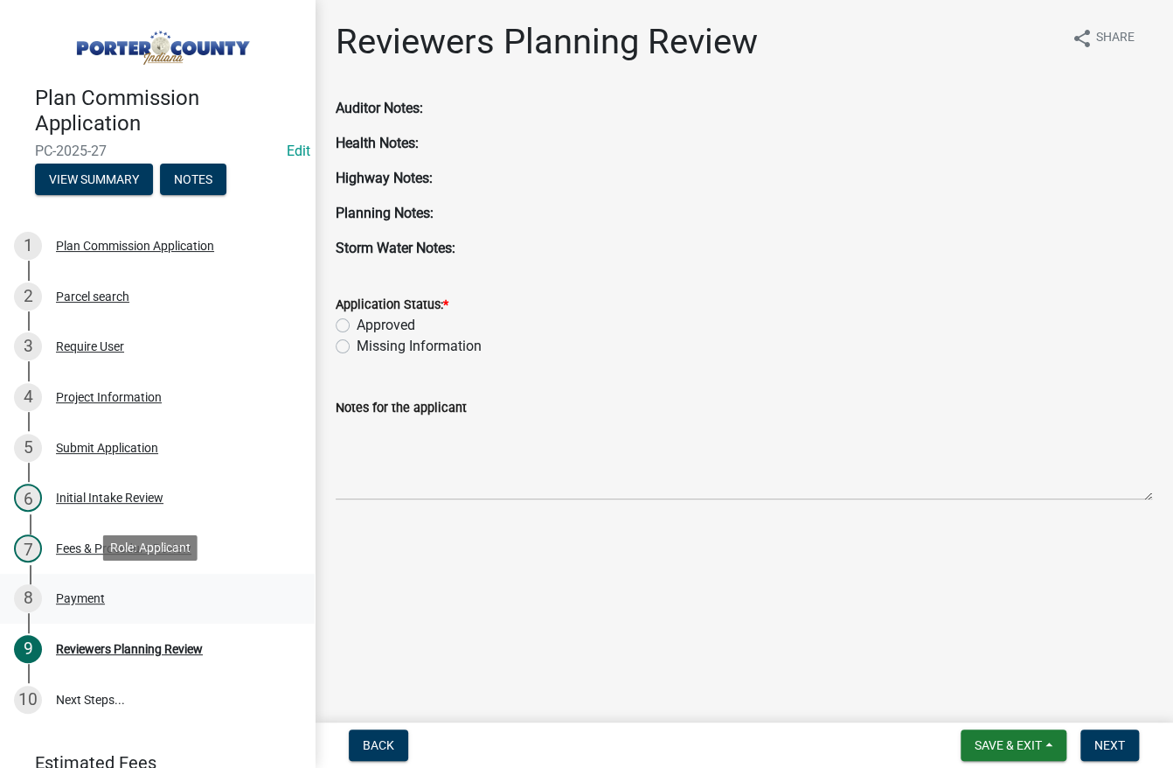
click at [74, 604] on div "8 Payment" at bounding box center [150, 598] width 273 height 28
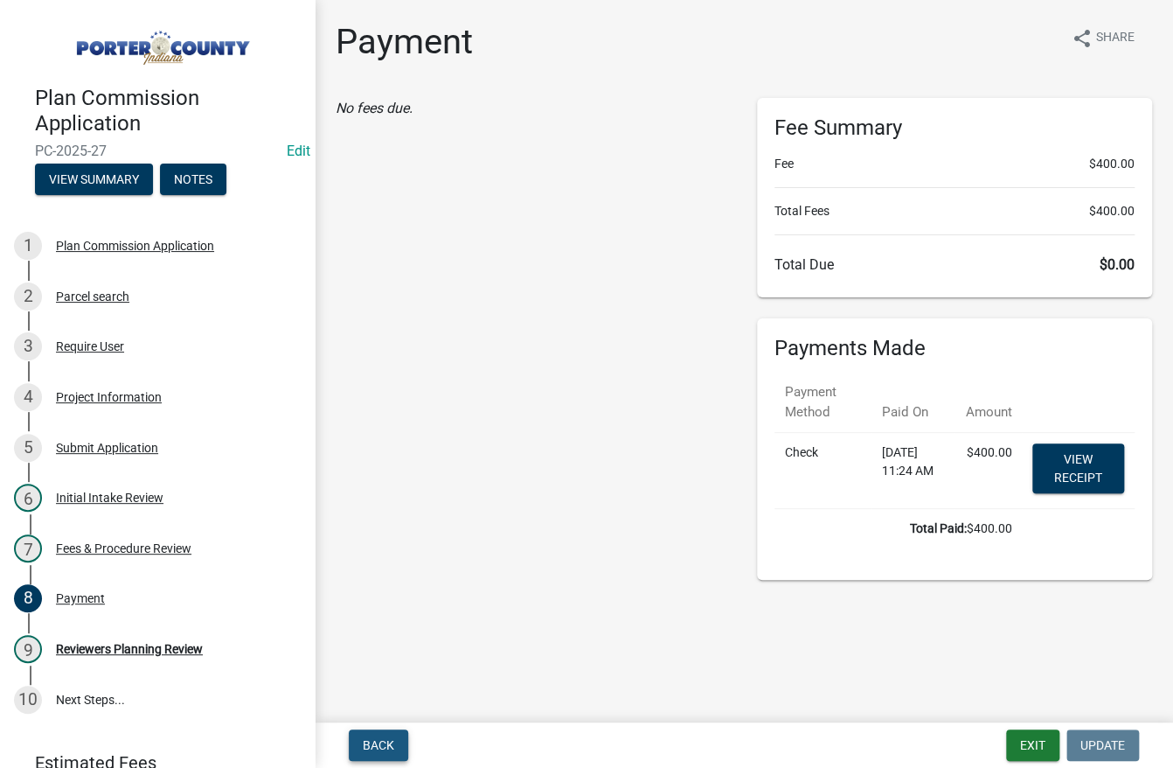
click at [382, 747] on span "Back" at bounding box center [378, 745] width 31 height 14
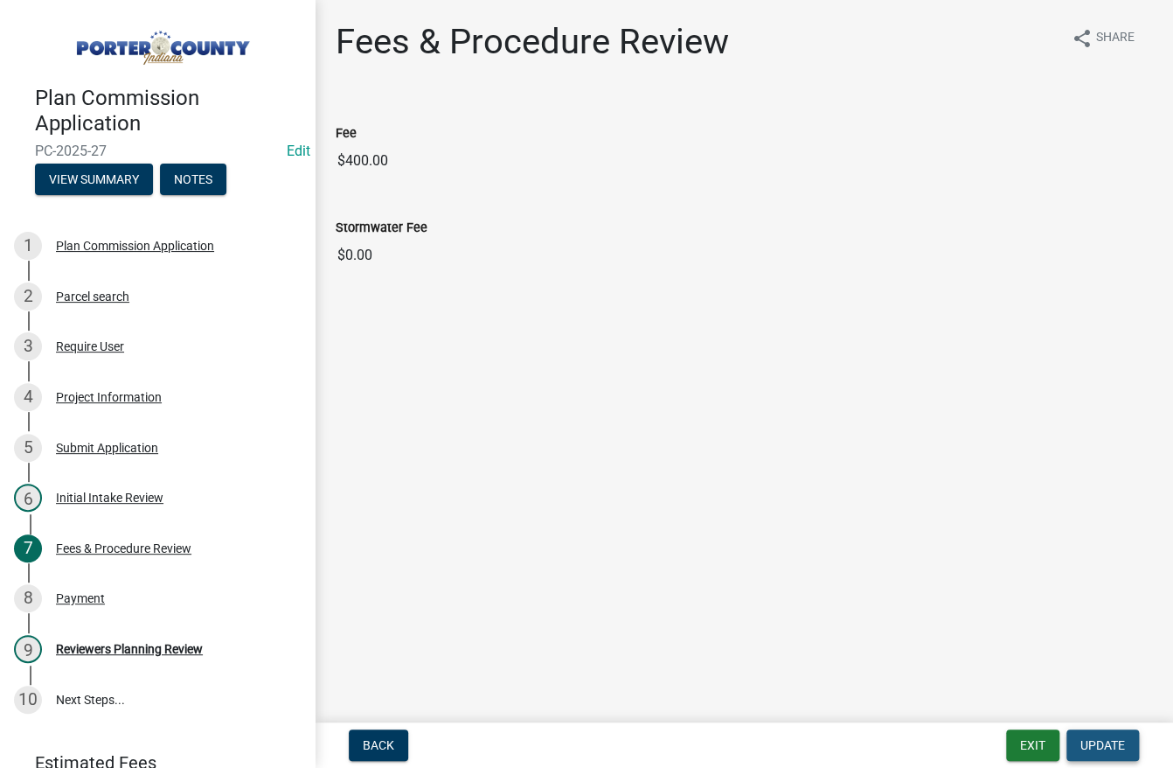
click at [1102, 748] on span "Update" at bounding box center [1103, 745] width 45 height 14
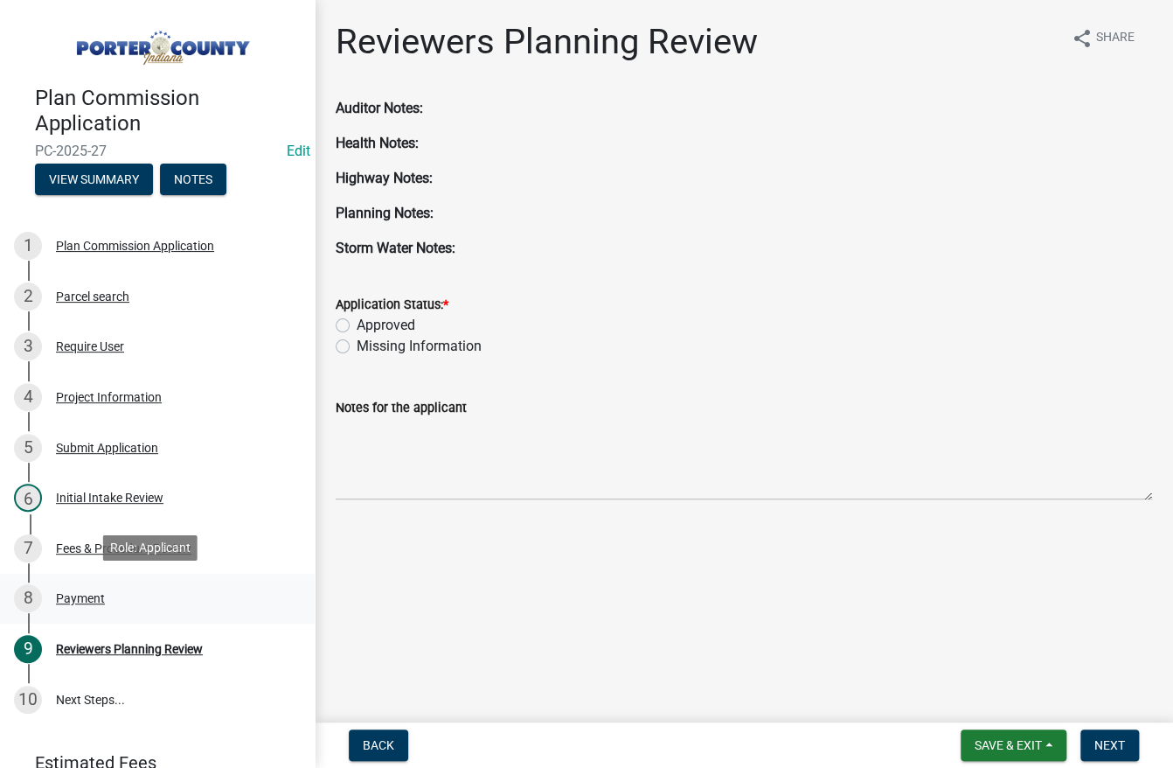
click at [76, 594] on div "Payment" at bounding box center [80, 598] width 49 height 12
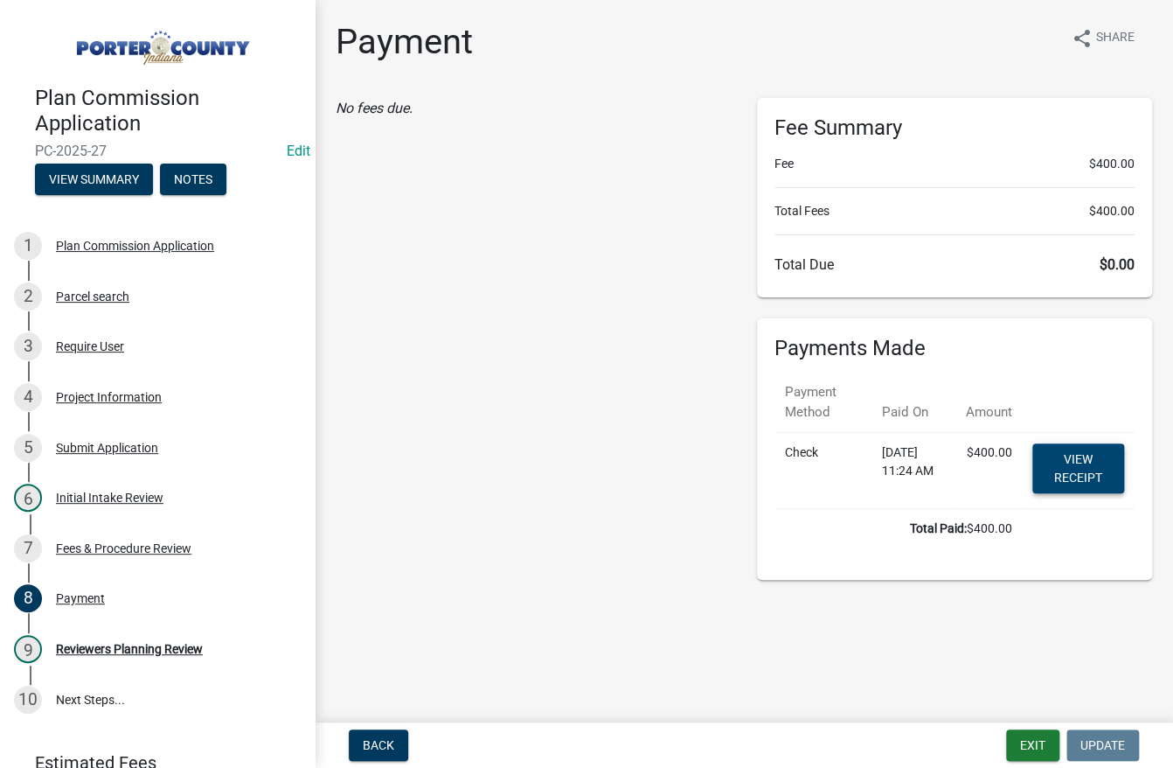
click at [1101, 462] on link "View receipt" at bounding box center [1078, 468] width 92 height 50
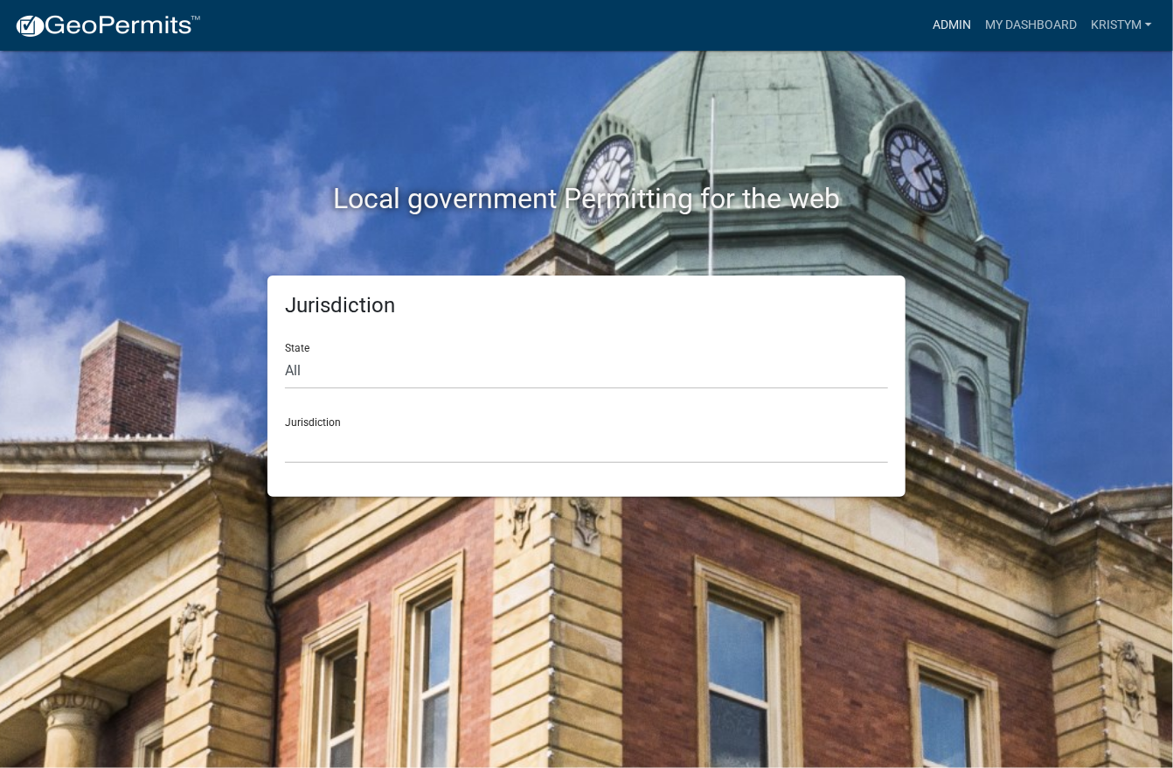
click at [935, 29] on link "Admin" at bounding box center [952, 25] width 52 height 33
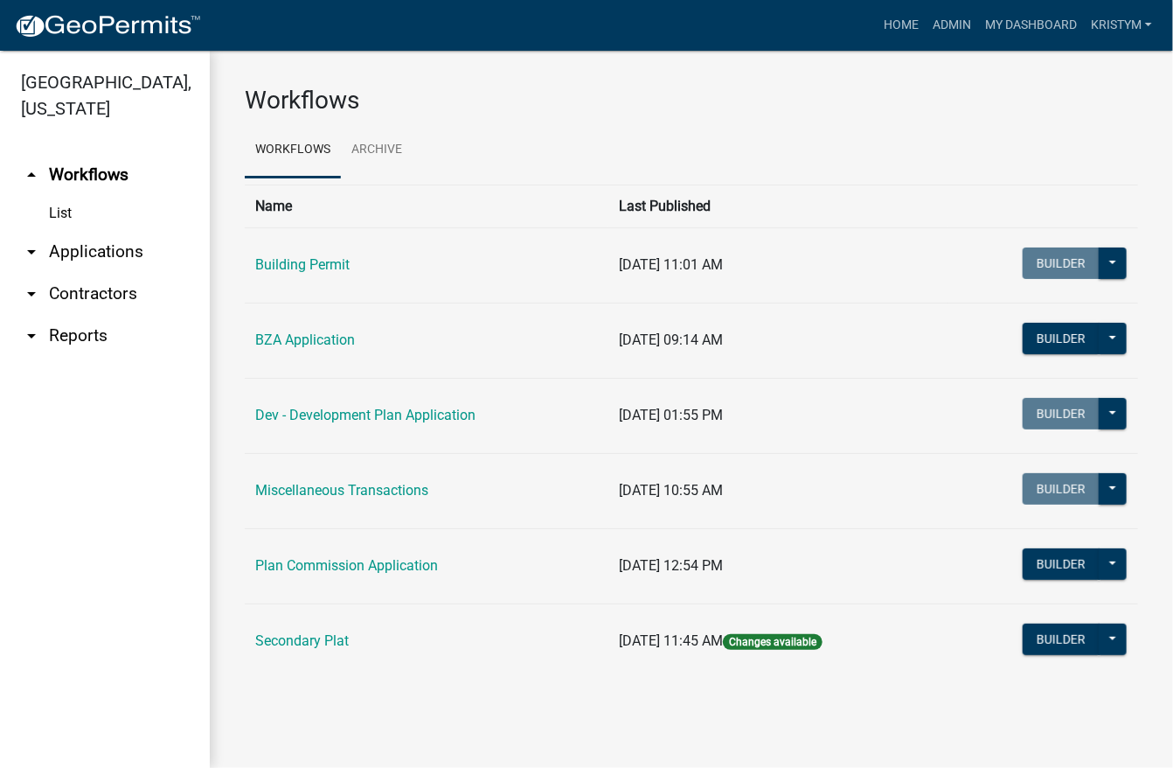
click at [77, 231] on link "arrow_drop_down Applications" at bounding box center [105, 252] width 210 height 42
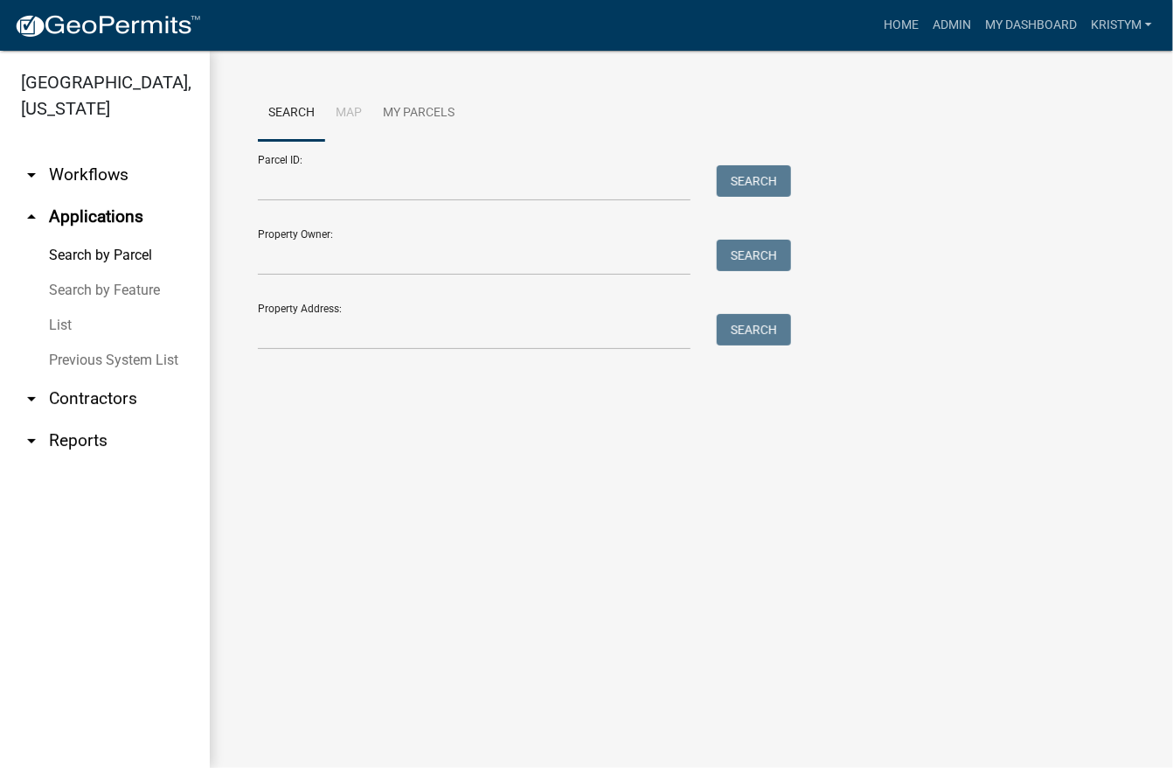
click at [99, 154] on link "arrow_drop_down Workflows" at bounding box center [105, 175] width 210 height 42
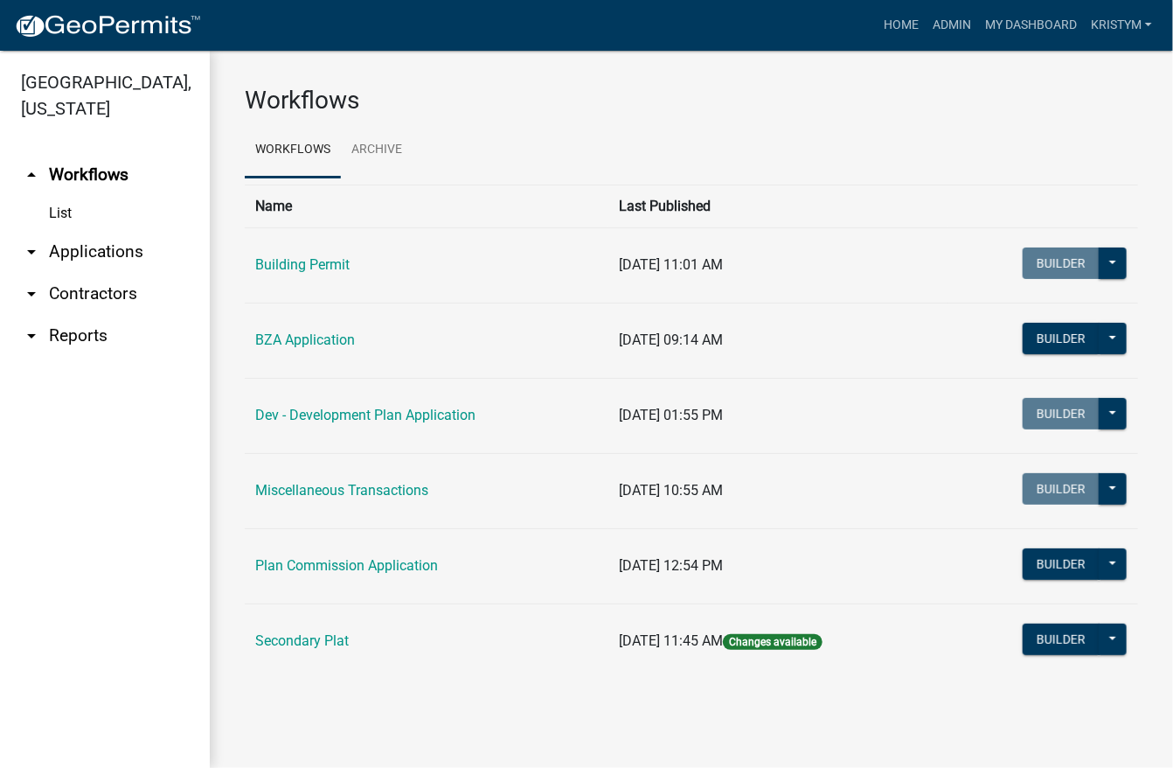
click at [59, 196] on link "List" at bounding box center [105, 213] width 210 height 35
click at [891, 22] on link "Home" at bounding box center [901, 25] width 49 height 33
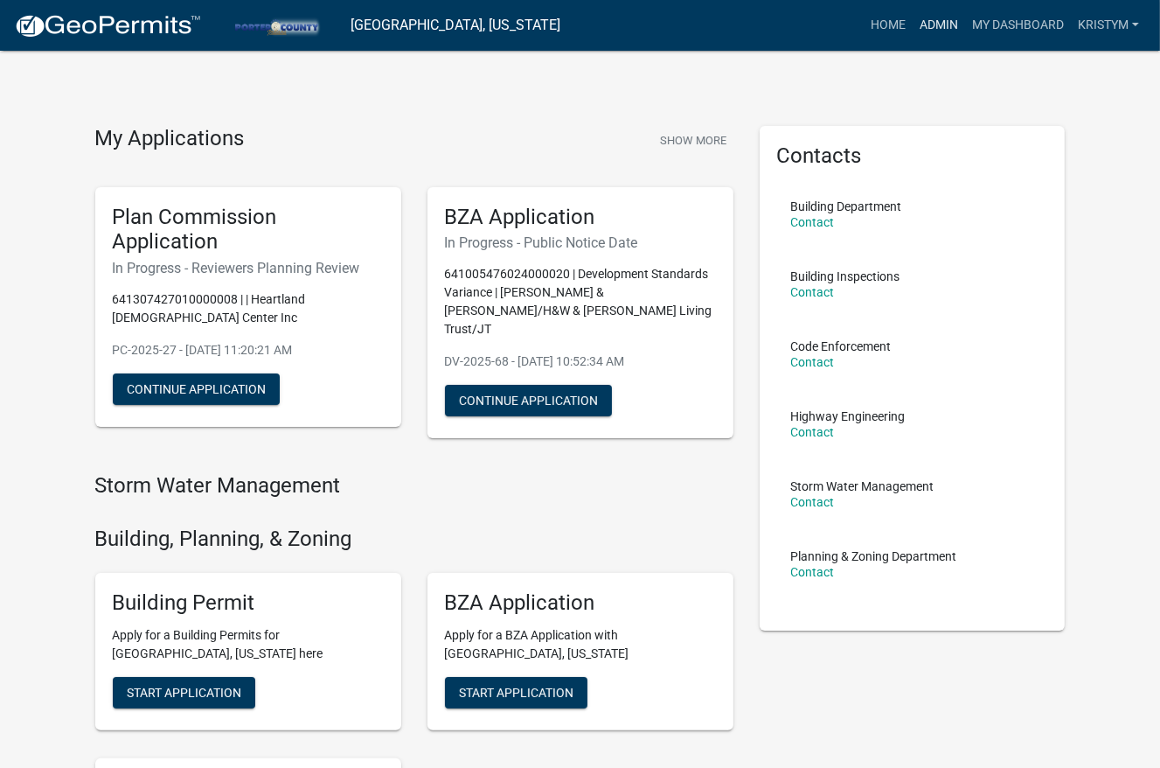
click at [945, 27] on link "Admin" at bounding box center [939, 25] width 52 height 33
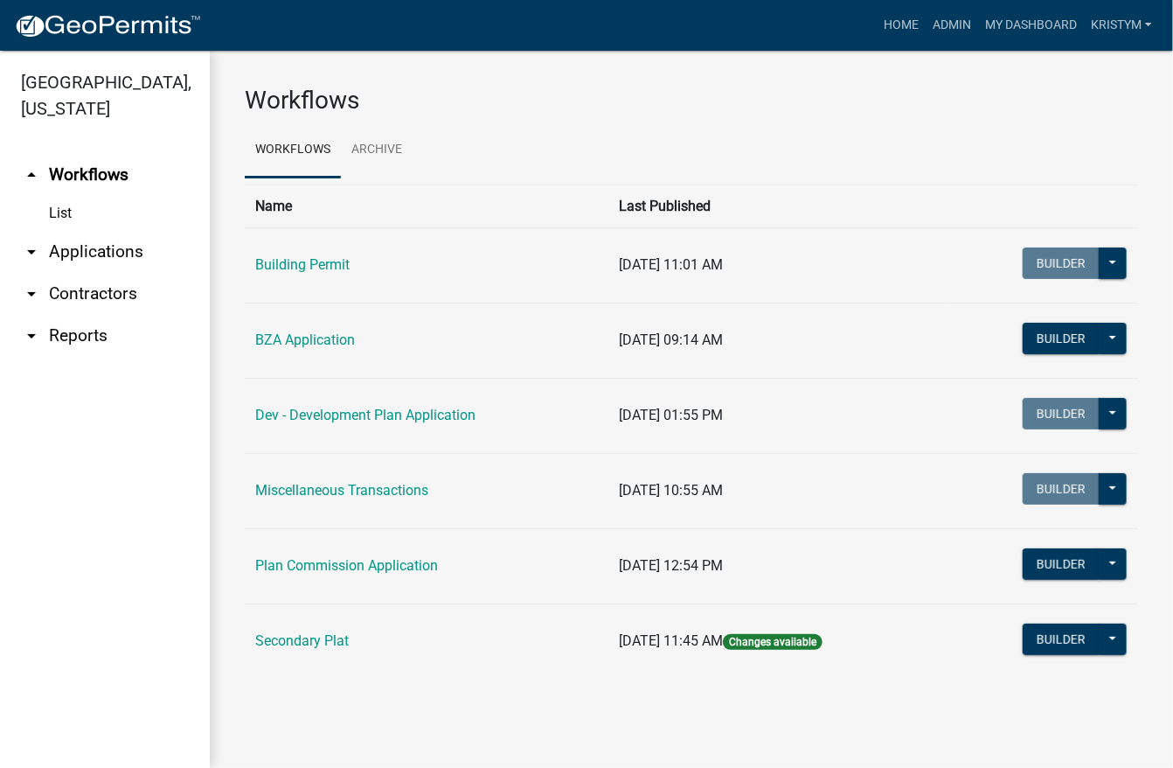
click at [86, 231] on link "arrow_drop_down Applications" at bounding box center [105, 252] width 210 height 42
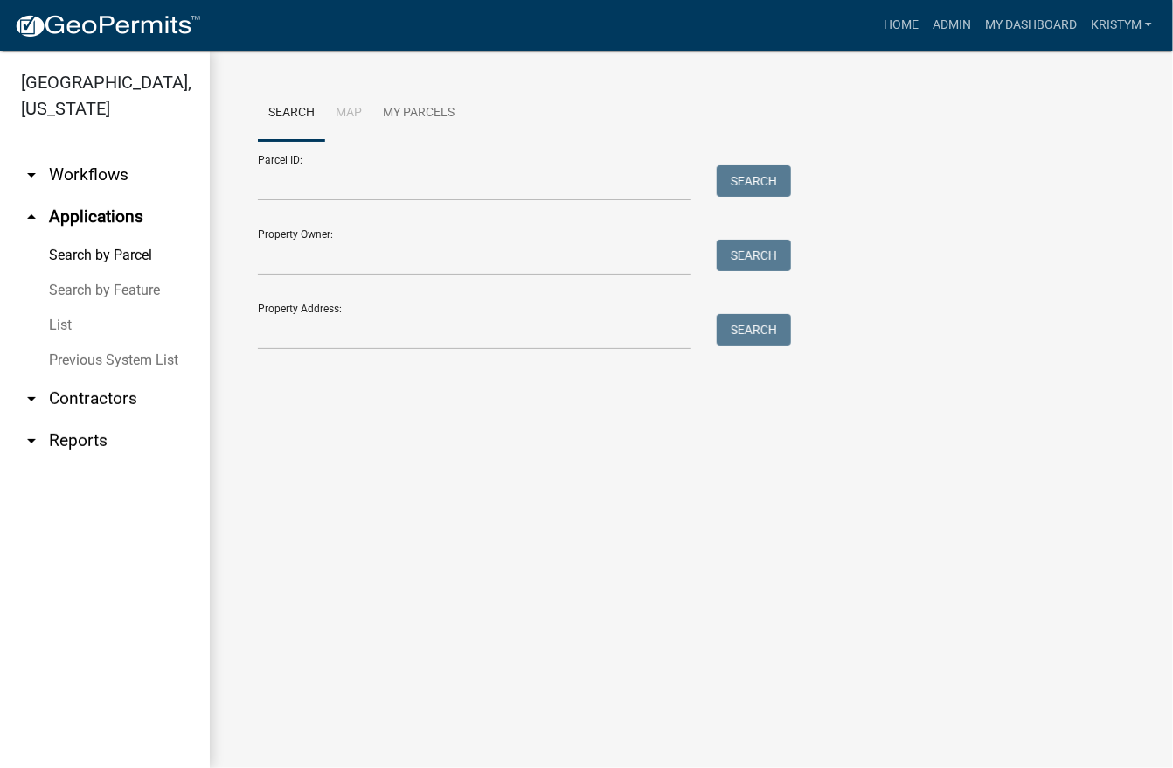
click at [88, 273] on link "Search by Feature" at bounding box center [105, 290] width 210 height 35
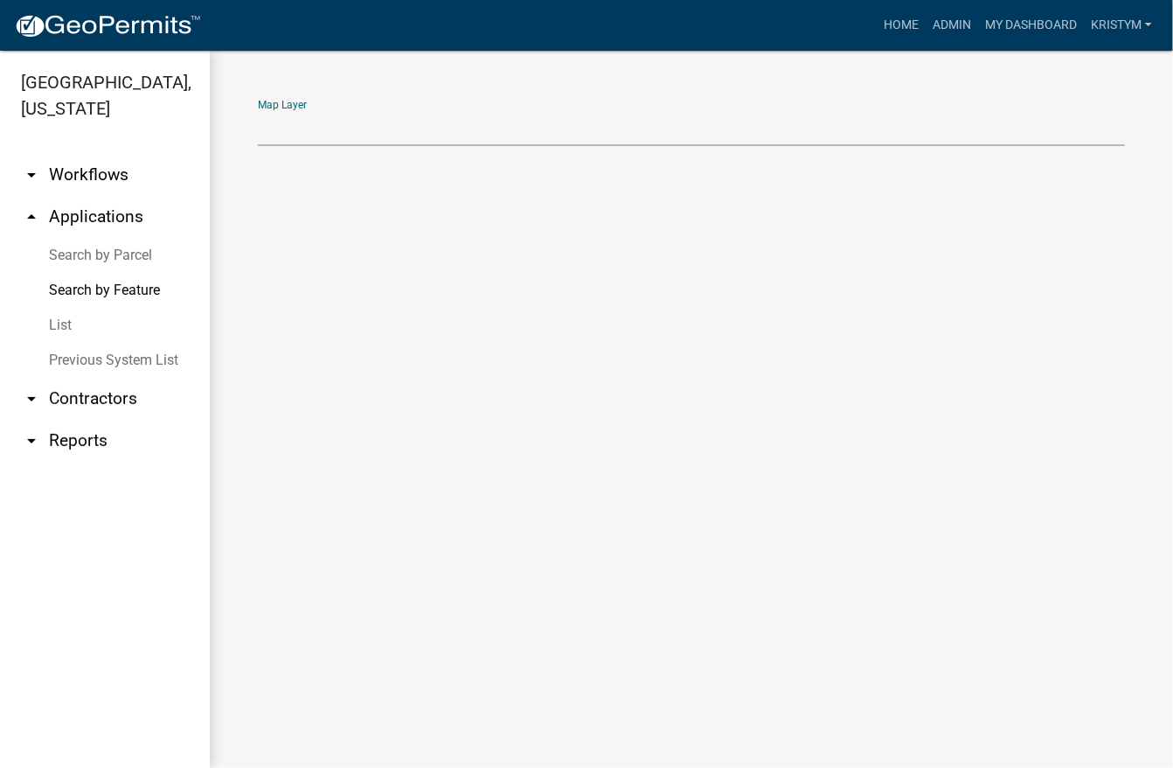
click at [311, 127] on select "Map Layer" at bounding box center [691, 128] width 867 height 36
select select
click at [258, 110] on select "Map Layer" at bounding box center [691, 128] width 867 height 36
click at [62, 308] on link "List" at bounding box center [105, 325] width 210 height 35
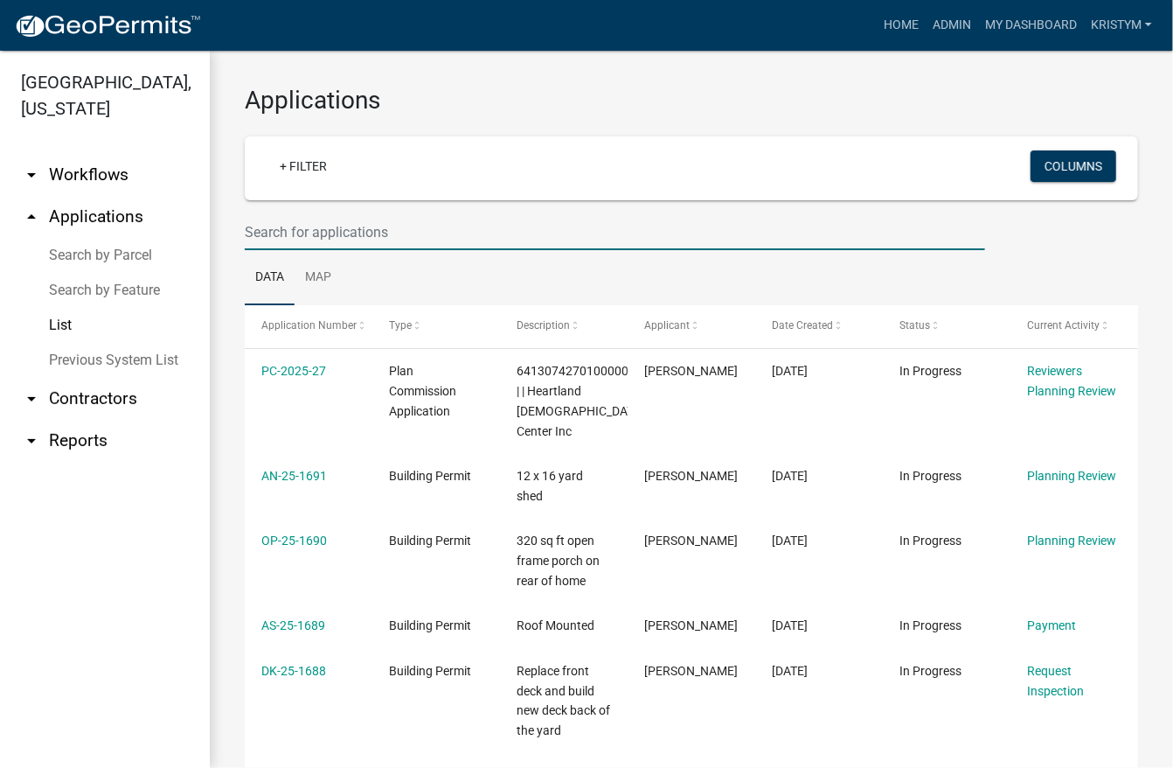
click at [288, 232] on input "text" at bounding box center [615, 232] width 740 height 36
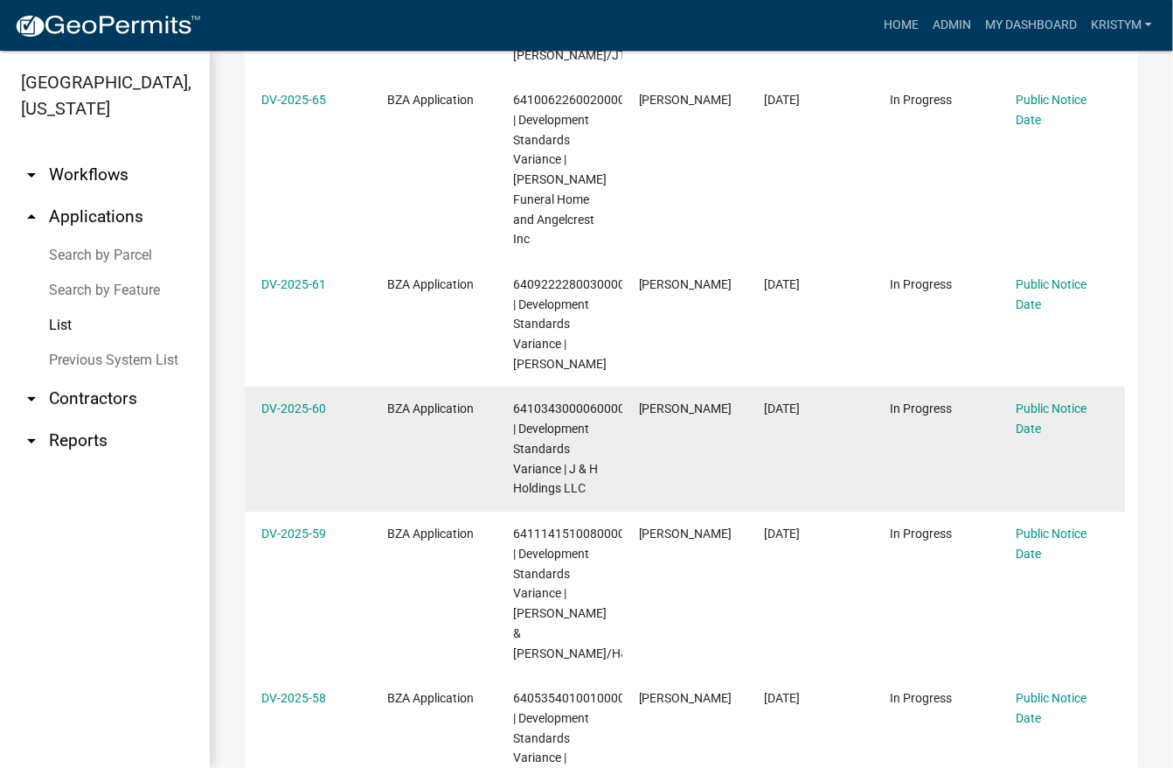
scroll to position [787, 0]
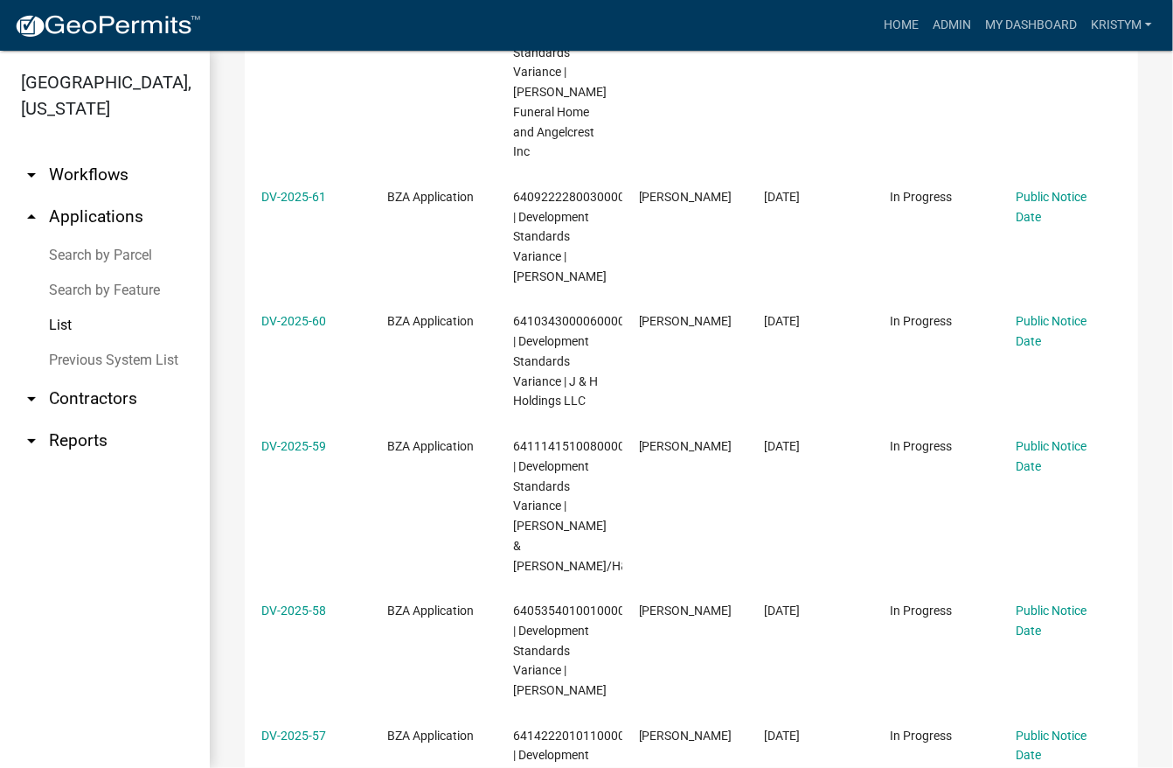
type input "DV-2025"
click at [81, 504] on ul "arrow_drop_down Workflows List arrow_drop_up Applications Search by Parcel Sear…" at bounding box center [105, 454] width 210 height 628
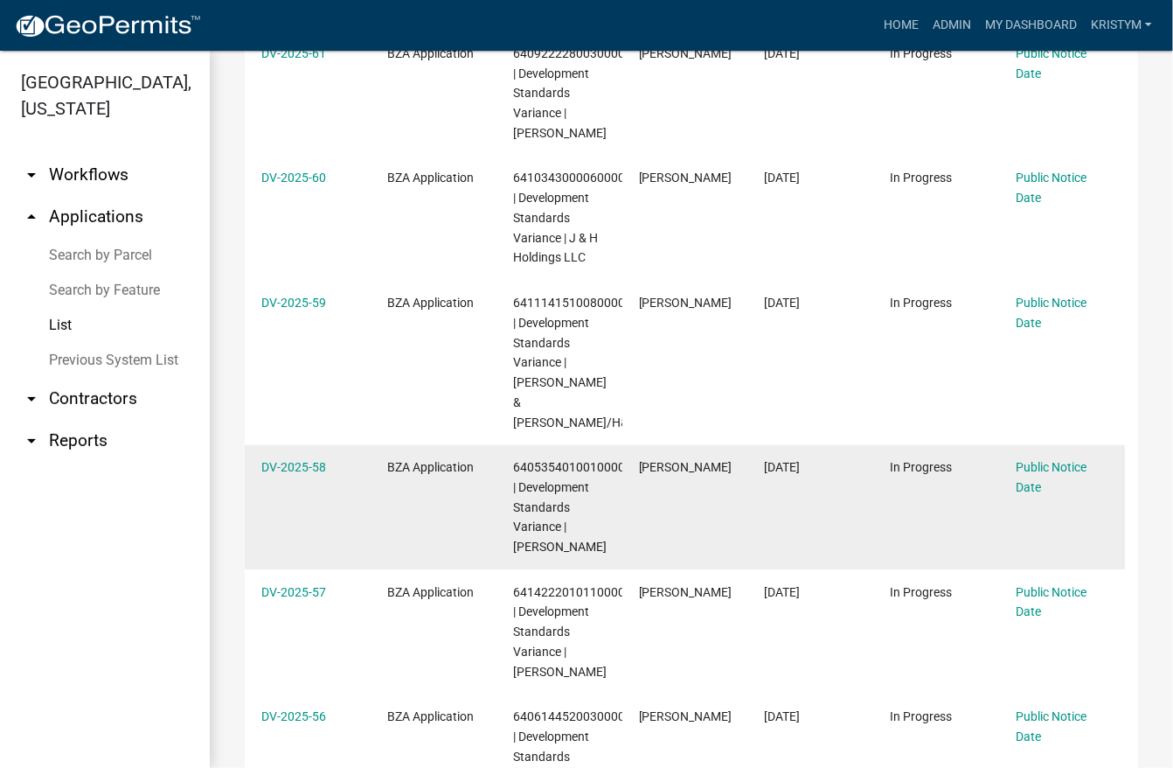
scroll to position [962, 0]
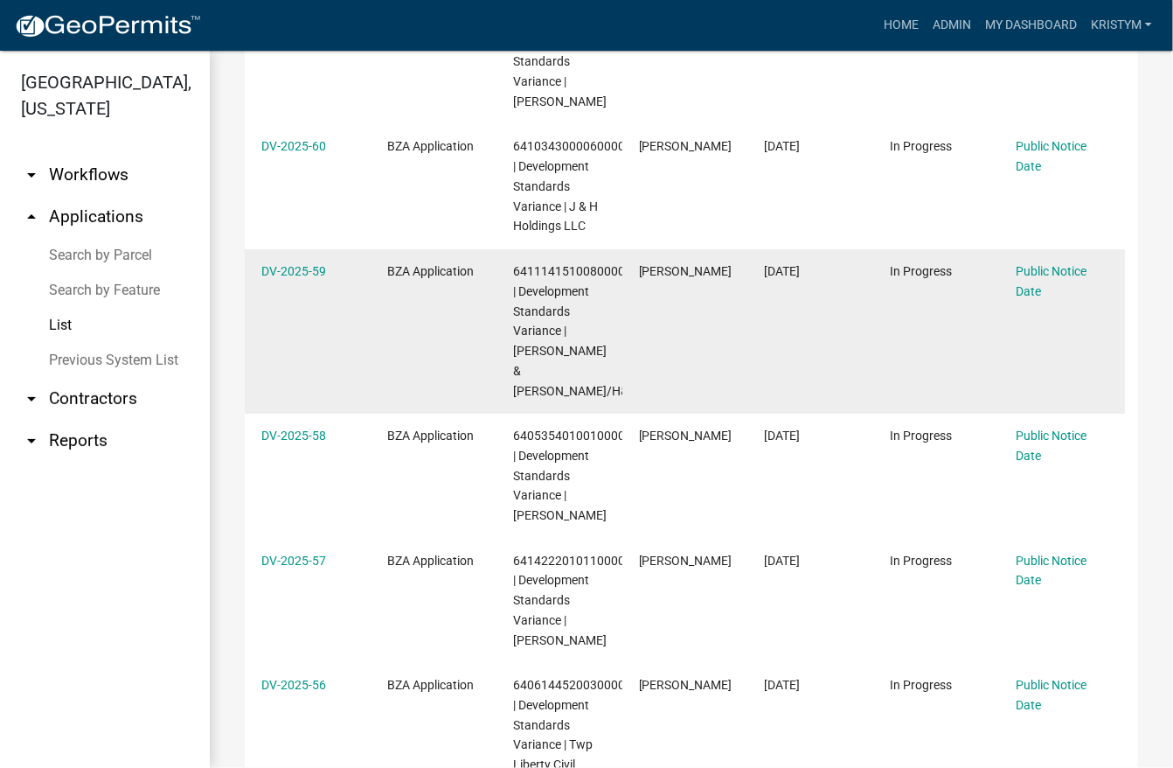
click at [348, 268] on datatable-body-cell "DV-2025-59" at bounding box center [308, 331] width 126 height 164
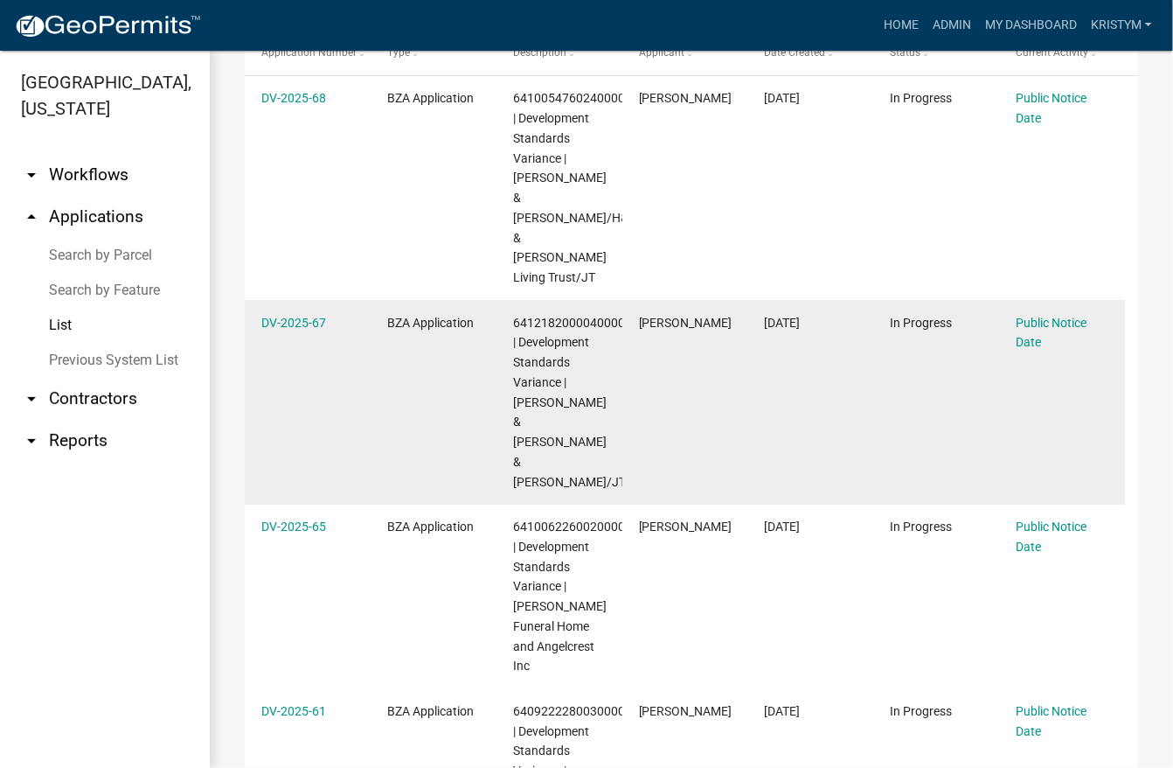
scroll to position [262, 0]
